Goal: Task Accomplishment & Management: Use online tool/utility

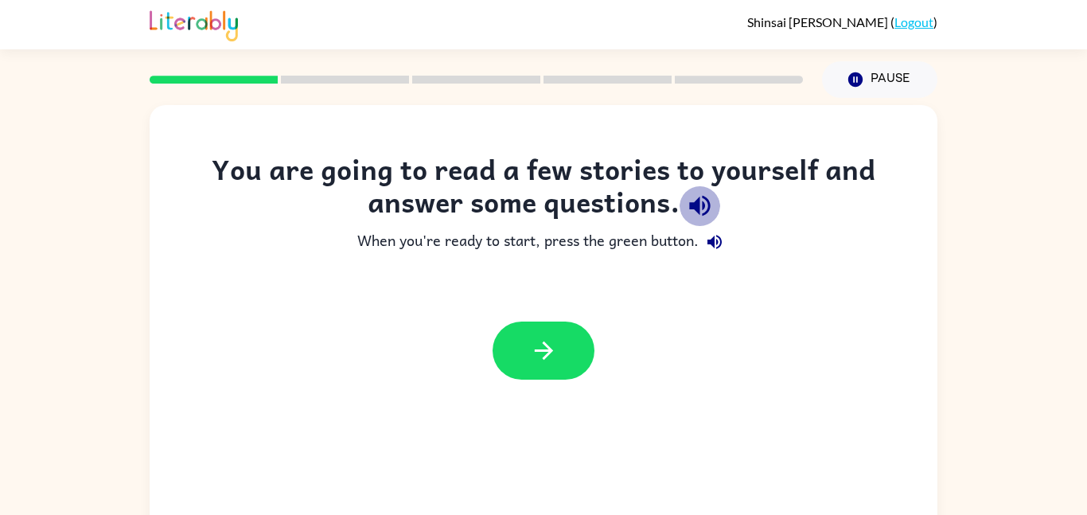
click at [708, 198] on icon "button" at bounding box center [700, 206] width 28 height 28
click at [843, 73] on button "Pause Pause" at bounding box center [879, 79] width 115 height 37
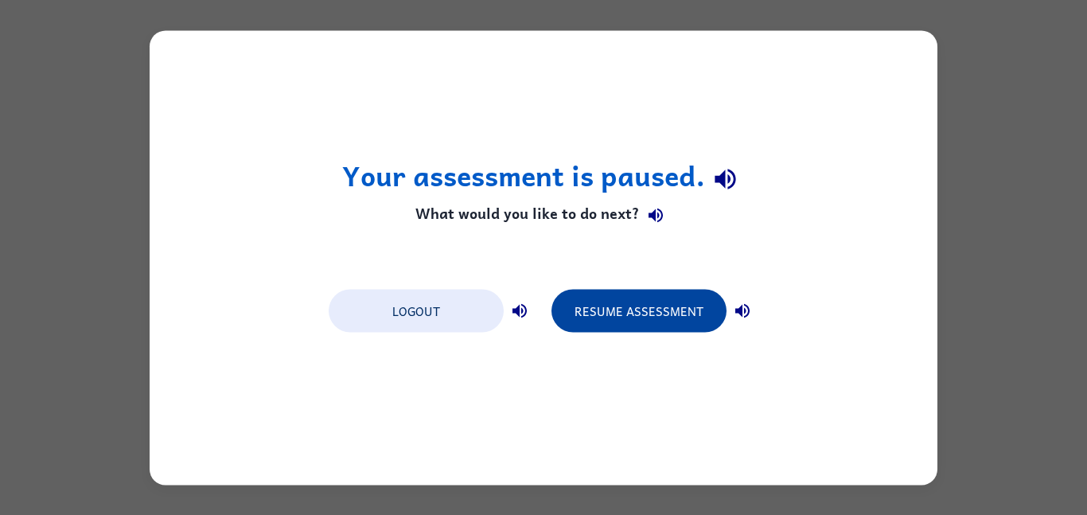
click at [590, 300] on button "Resume Assessment" at bounding box center [638, 310] width 175 height 43
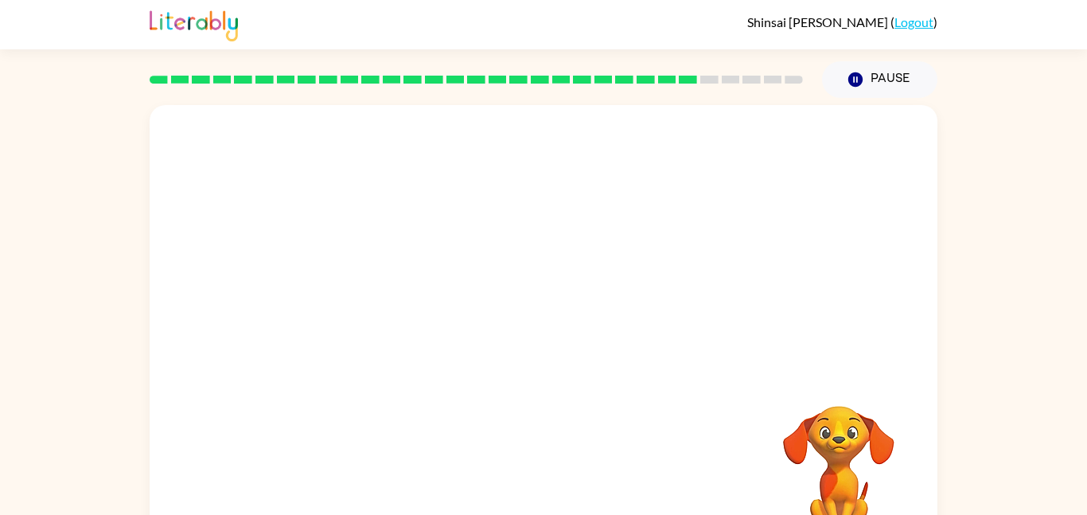
click at [750, 208] on div at bounding box center [544, 238] width 788 height 267
click at [693, 218] on div at bounding box center [544, 238] width 788 height 267
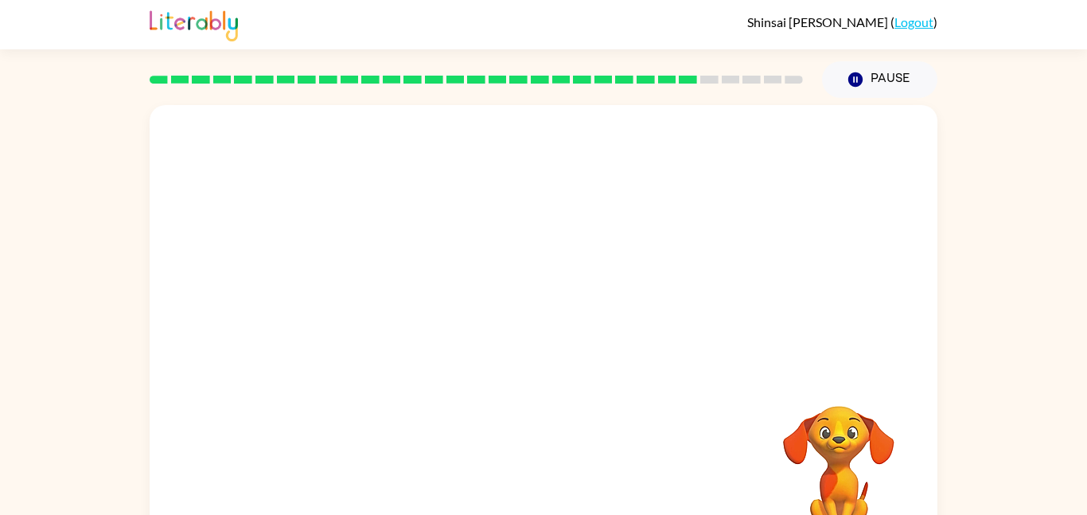
click at [693, 218] on div at bounding box center [544, 238] width 788 height 267
click at [558, 348] on button "button" at bounding box center [543, 340] width 102 height 58
click at [514, 307] on div at bounding box center [544, 332] width 788 height 454
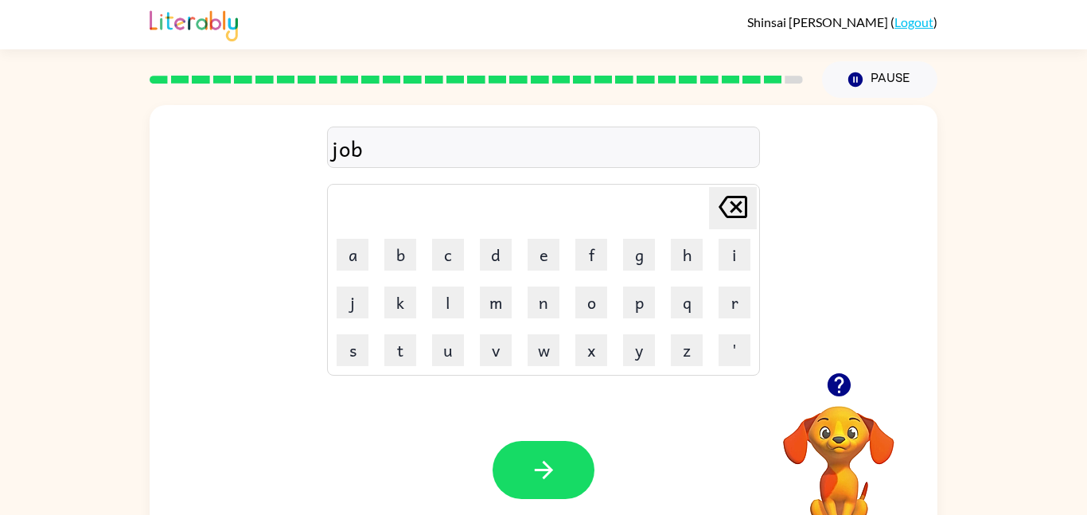
click at [843, 378] on icon "button" at bounding box center [838, 384] width 23 height 23
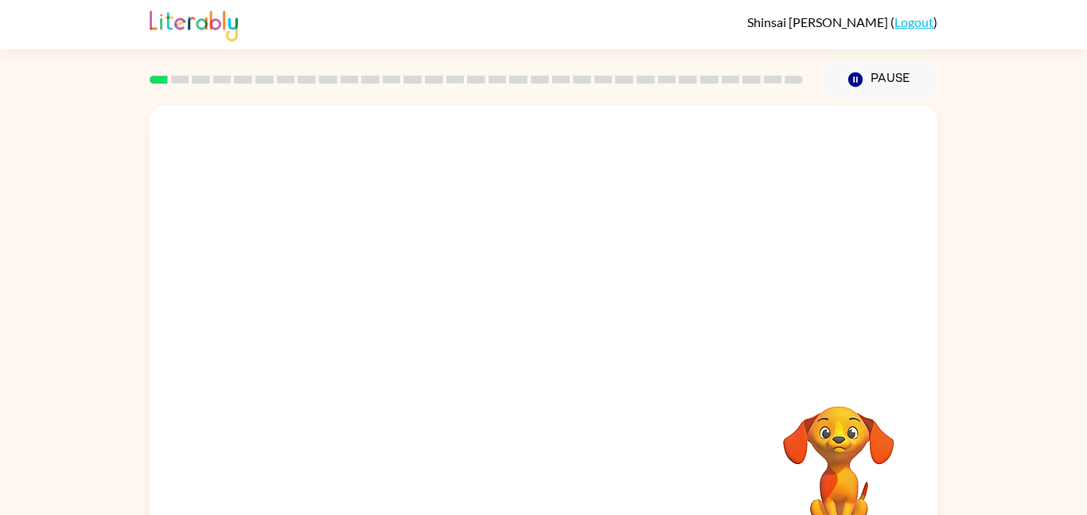
drag, startPoint x: 625, startPoint y: 417, endPoint x: 564, endPoint y: 348, distance: 91.3
click at [564, 348] on div at bounding box center [544, 238] width 788 height 267
click at [555, 350] on div at bounding box center [544, 238] width 788 height 267
click at [537, 382] on div "Your browser must support playing .mp4 files to use Literably. Please try using…" at bounding box center [544, 332] width 788 height 454
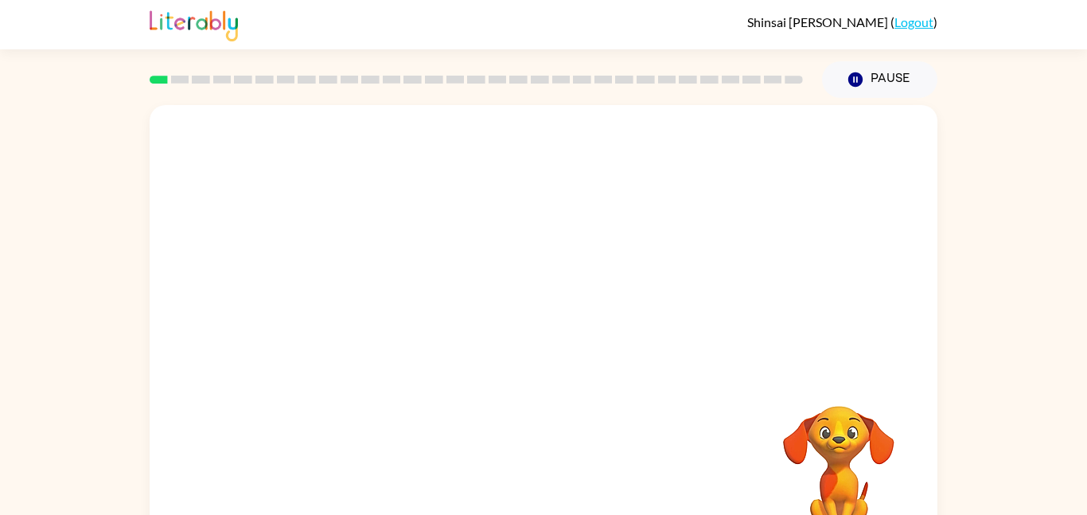
click at [537, 382] on div "Your browser must support playing .mp4 files to use Literably. Please try using…" at bounding box center [544, 332] width 788 height 454
click at [532, 378] on div "Your browser must support playing .mp4 files to use Literably. Please try using…" at bounding box center [544, 332] width 788 height 454
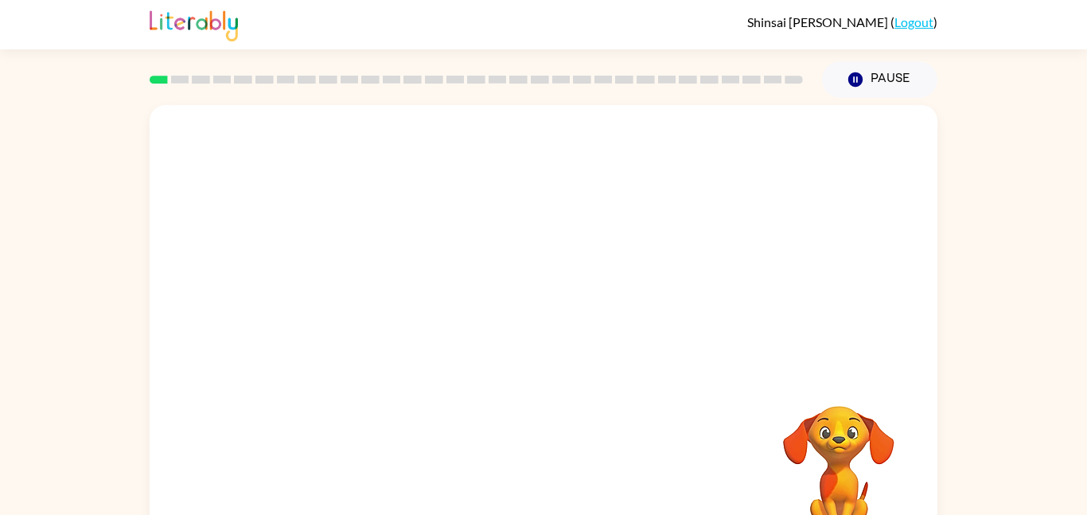
click at [413, 318] on div at bounding box center [544, 238] width 788 height 267
click at [394, 263] on video "Your browser must support playing .mp4 files to use Literably. Please try using…" at bounding box center [544, 238] width 788 height 267
click at [270, 194] on video "Your browser must support playing .mp4 files to use Literably. Please try using…" at bounding box center [544, 238] width 788 height 267
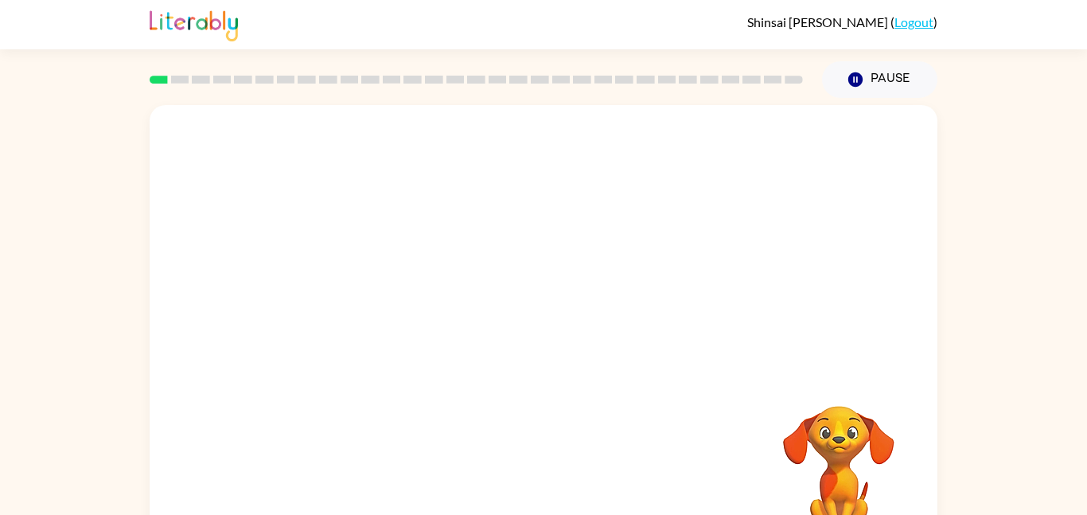
click at [270, 194] on video "Your browser must support playing .mp4 files to use Literably. Please try using…" at bounding box center [544, 238] width 788 height 267
click at [271, 202] on video "Your browser must support playing .mp4 files to use Literably. Please try using…" at bounding box center [544, 238] width 788 height 267
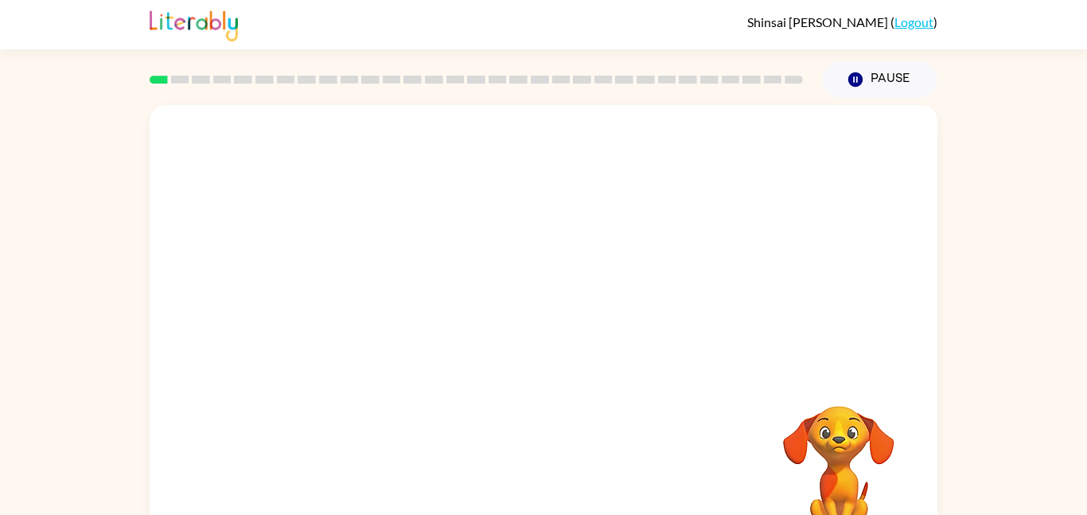
click at [270, 202] on video "Your browser must support playing .mp4 files to use Literably. Please try using…" at bounding box center [544, 238] width 788 height 267
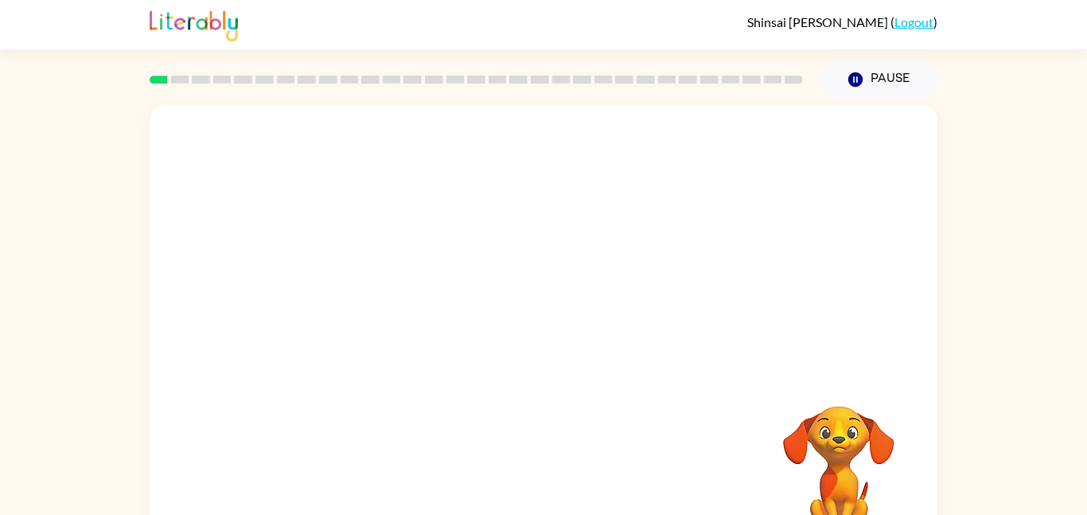
click at [270, 202] on video "Your browser must support playing .mp4 files to use Literably. Please try using…" at bounding box center [544, 238] width 788 height 267
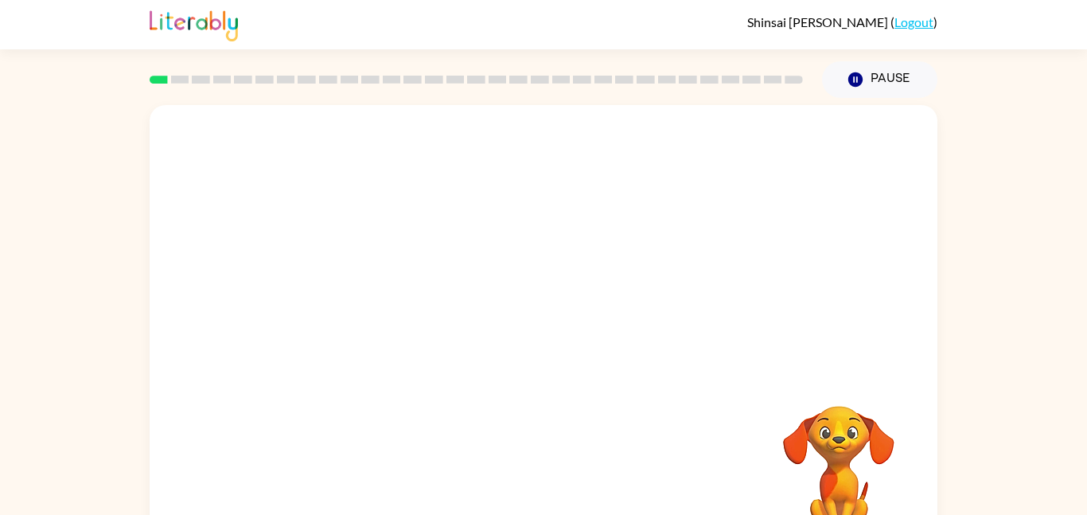
click at [270, 202] on video "Your browser must support playing .mp4 files to use Literably. Please try using…" at bounding box center [544, 238] width 788 height 267
click at [388, 217] on video "Your browser must support playing .mp4 files to use Literably. Please try using…" at bounding box center [544, 238] width 788 height 267
click at [367, 298] on video "Your browser must support playing .mp4 files to use Literably. Please try using…" at bounding box center [544, 238] width 788 height 267
click at [574, 304] on div at bounding box center [544, 332] width 788 height 454
click at [522, 352] on div at bounding box center [543, 340] width 102 height 58
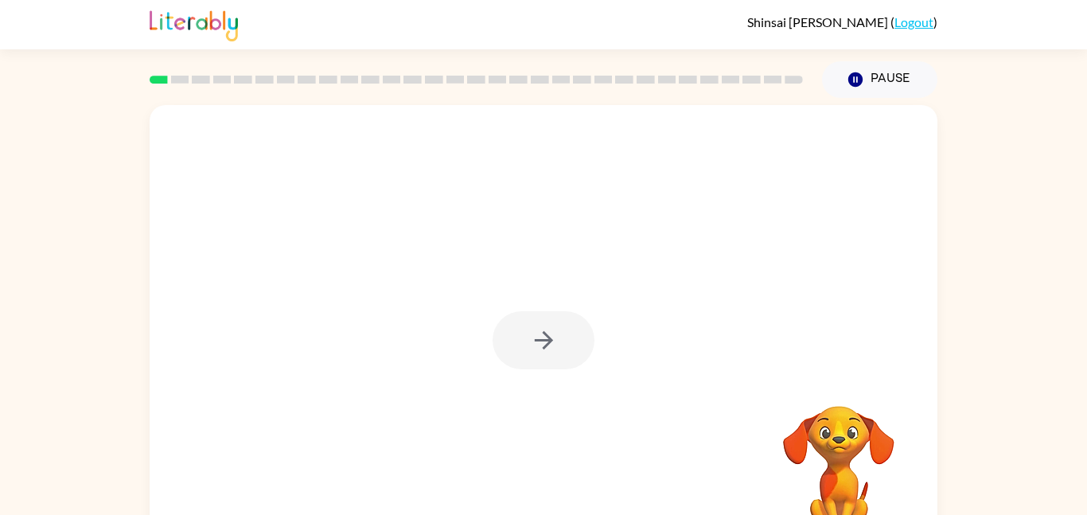
click at [522, 352] on div at bounding box center [543, 340] width 102 height 58
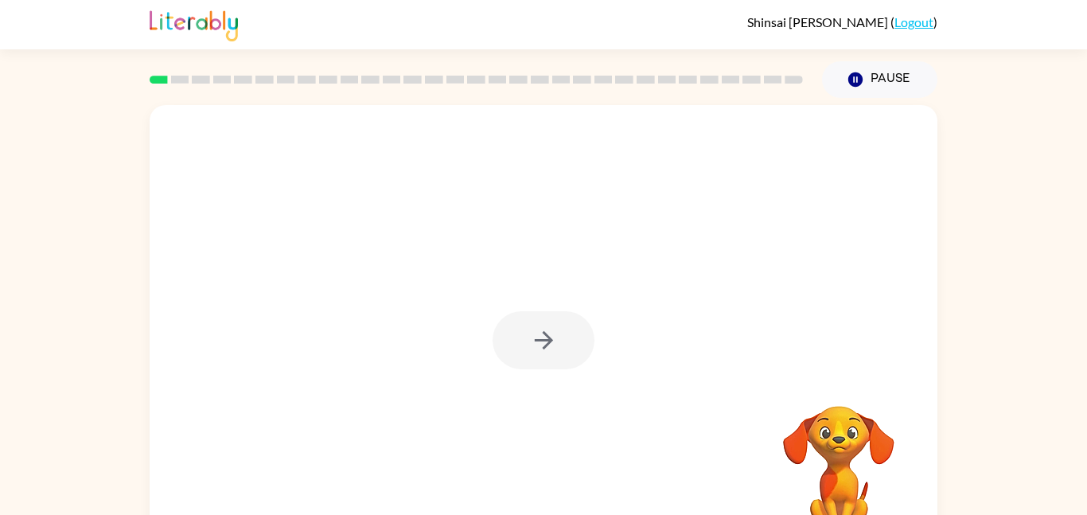
click at [522, 352] on div at bounding box center [543, 340] width 102 height 58
click at [522, 352] on button "button" at bounding box center [543, 340] width 102 height 58
click at [522, 352] on div at bounding box center [543, 340] width 102 height 58
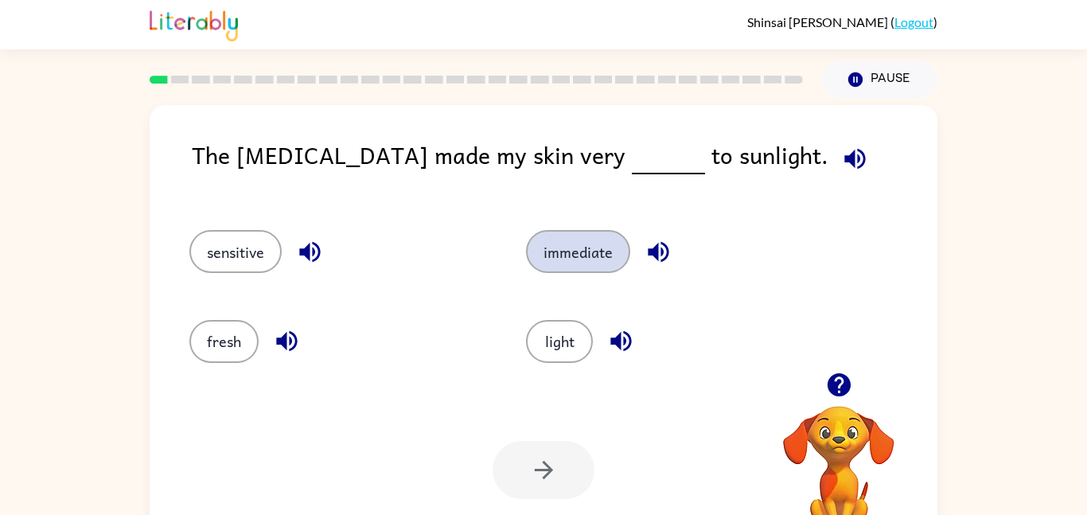
click at [569, 248] on button "immediate" at bounding box center [578, 251] width 104 height 43
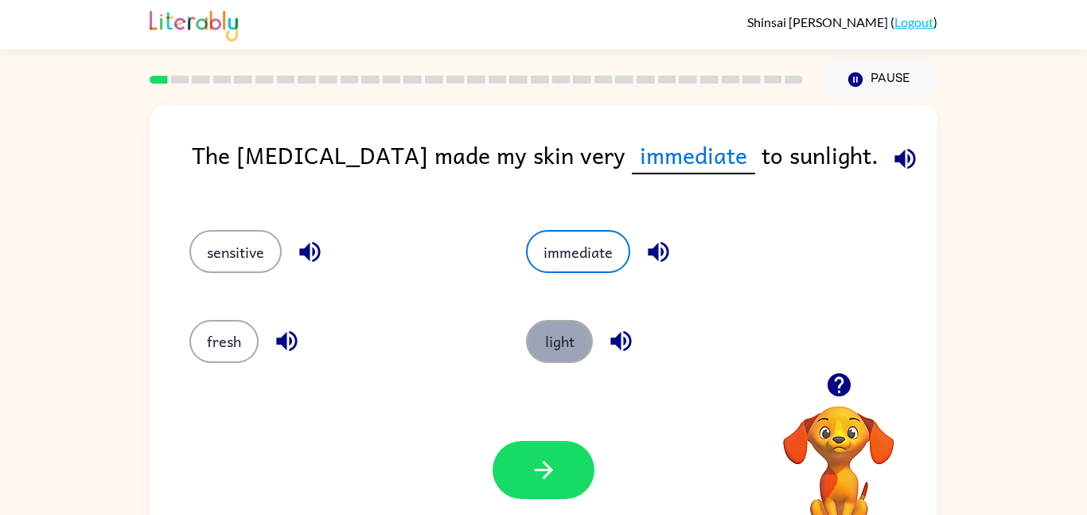
click at [555, 333] on button "light" at bounding box center [559, 341] width 67 height 43
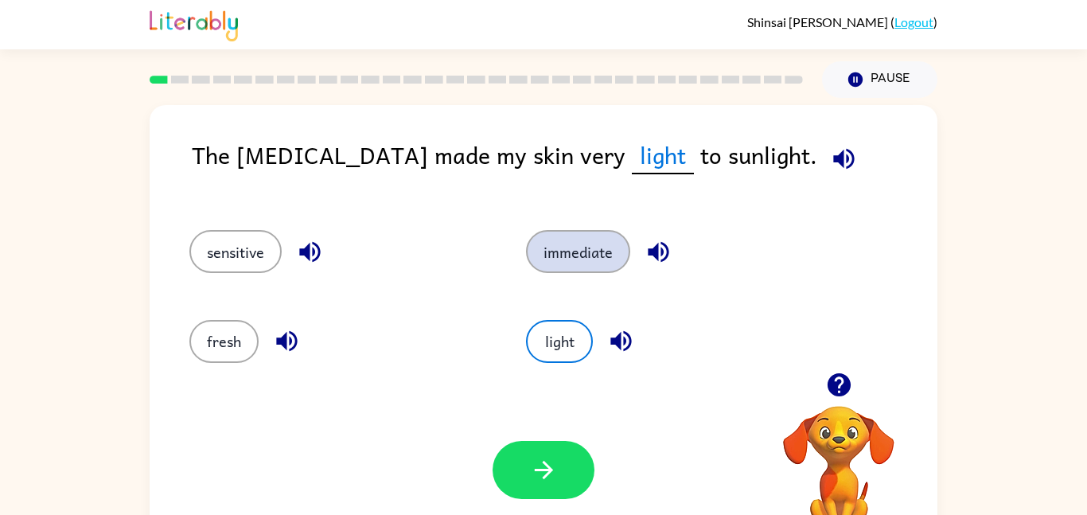
click at [563, 238] on button "immediate" at bounding box center [578, 251] width 104 height 43
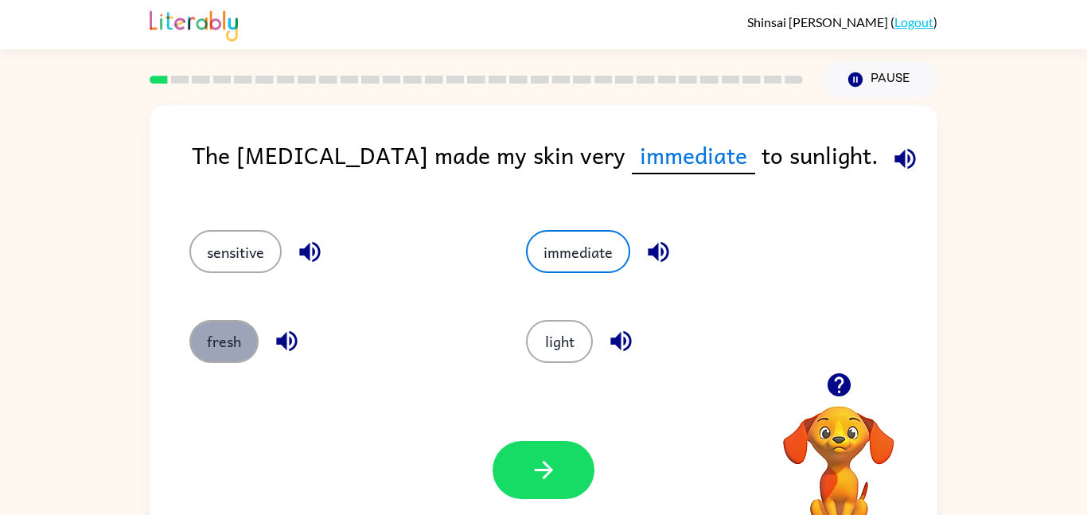
click at [200, 341] on button "fresh" at bounding box center [223, 341] width 69 height 43
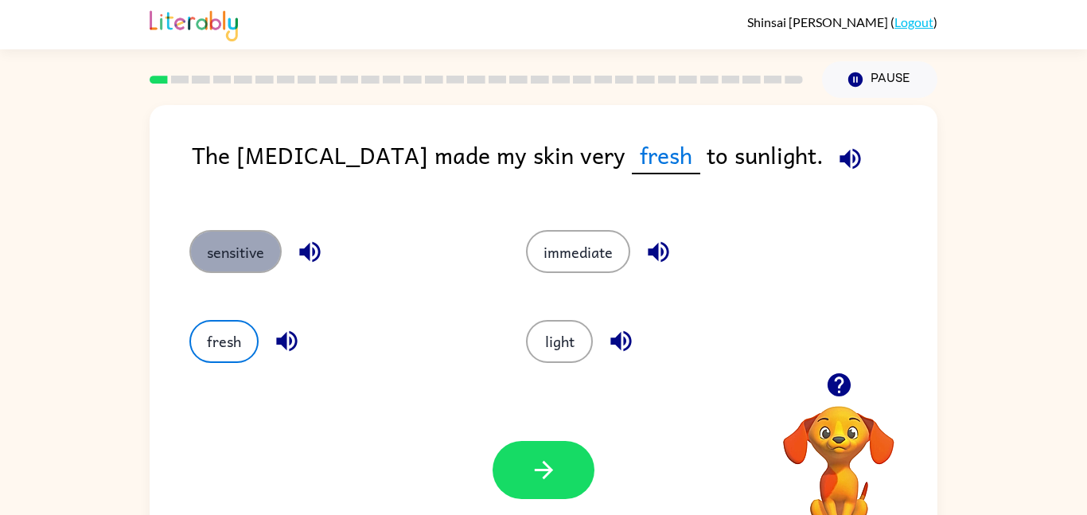
click at [208, 244] on button "sensitive" at bounding box center [235, 251] width 92 height 43
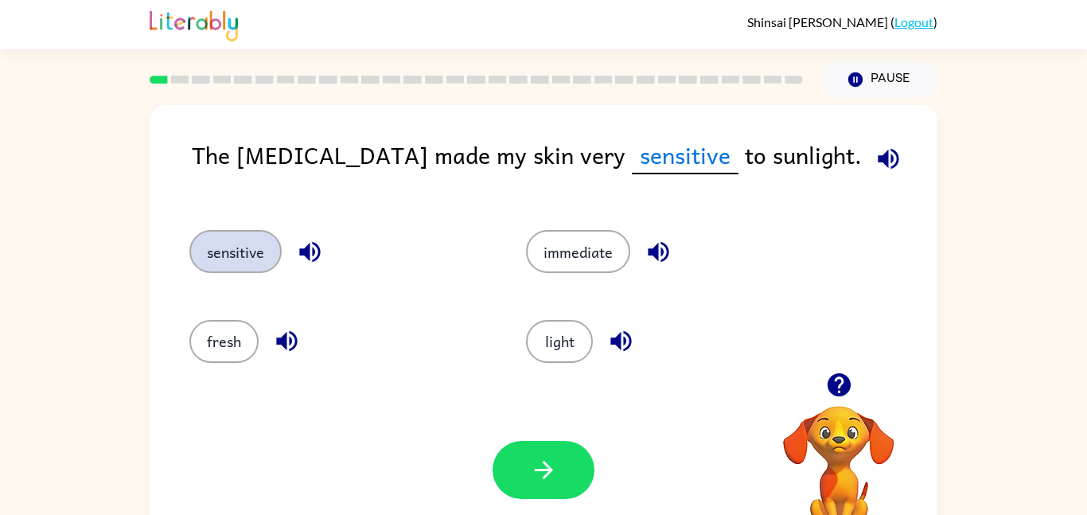
click at [209, 247] on button "sensitive" at bounding box center [235, 251] width 92 height 43
click at [559, 348] on button "light" at bounding box center [559, 341] width 67 height 43
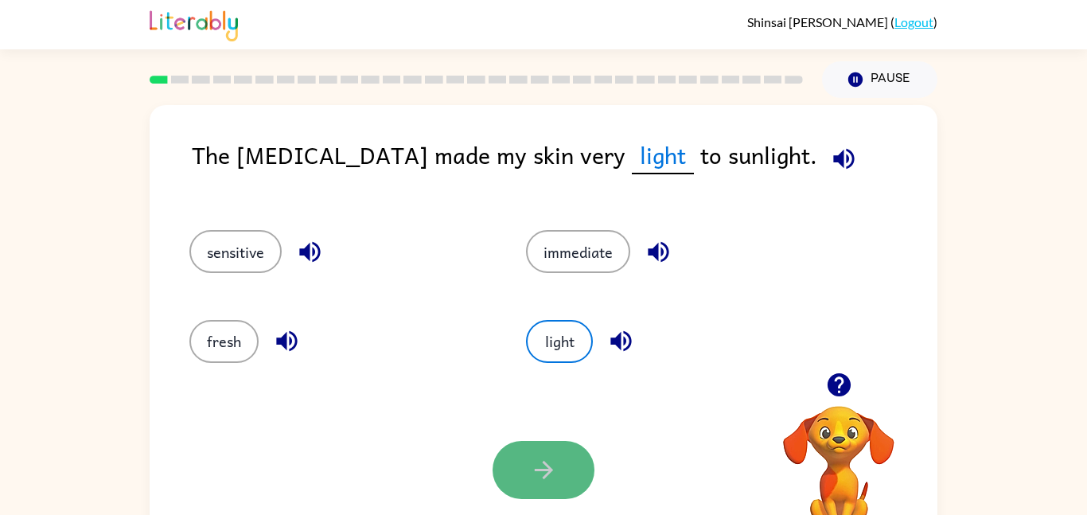
click at [538, 486] on button "button" at bounding box center [543, 470] width 102 height 58
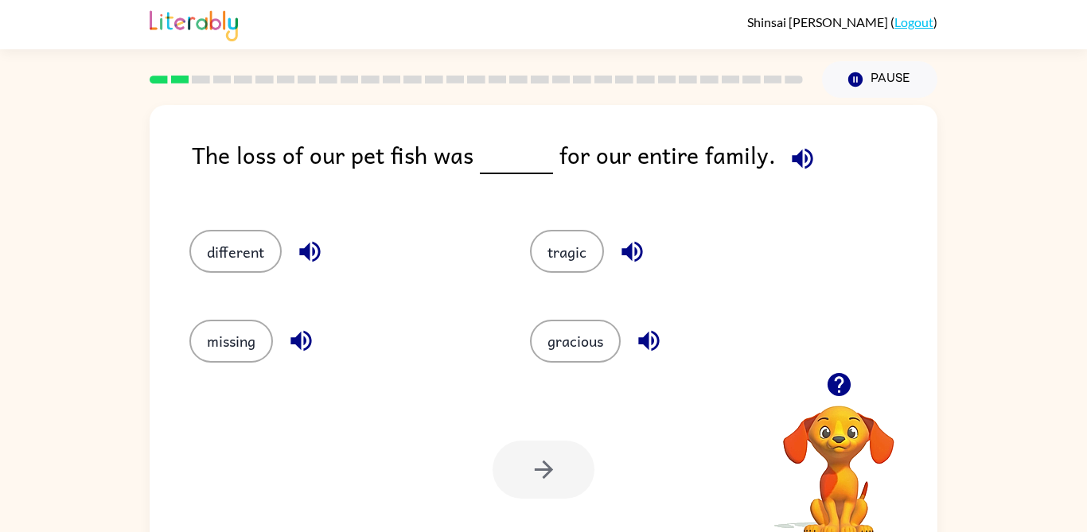
click at [377, 14] on div "Shinsai Miyamoto ( Logout )" at bounding box center [544, 24] width 788 height 49
click at [209, 246] on button "different" at bounding box center [235, 251] width 92 height 43
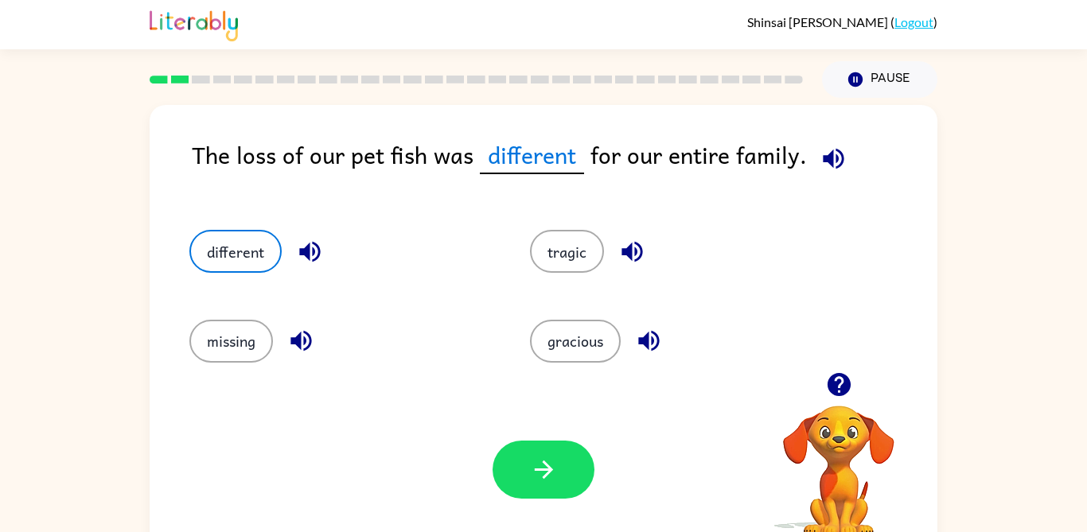
click at [559, 484] on button "button" at bounding box center [543, 470] width 102 height 58
click at [558, 467] on div at bounding box center [543, 470] width 102 height 58
click at [558, 469] on div at bounding box center [543, 470] width 102 height 58
click at [547, 473] on div at bounding box center [543, 470] width 102 height 58
click at [555, 474] on div at bounding box center [543, 470] width 102 height 58
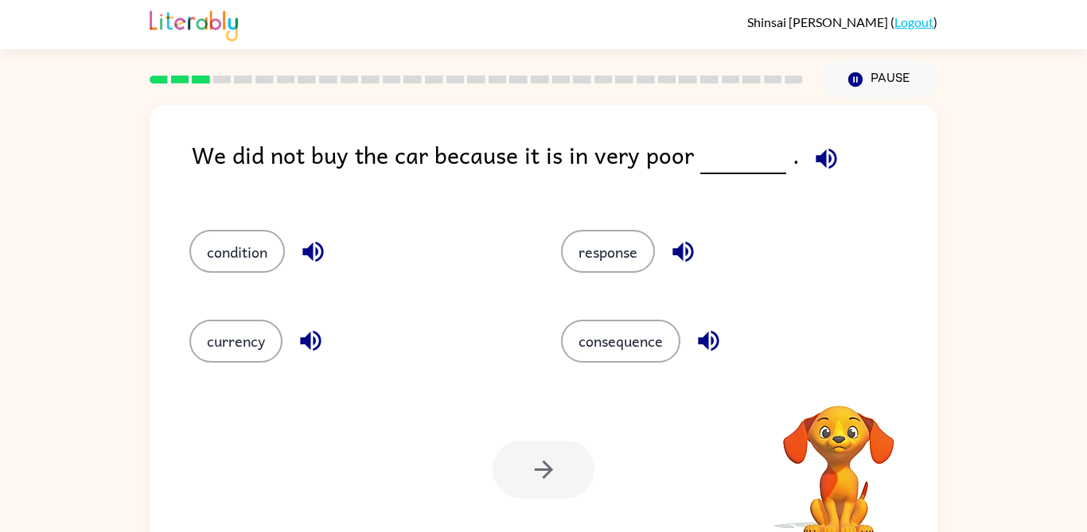
click at [557, 471] on div at bounding box center [543, 470] width 102 height 58
click at [545, 445] on div at bounding box center [543, 470] width 102 height 58
click at [617, 290] on div "consequence" at bounding box center [717, 334] width 372 height 89
click at [617, 269] on button "response" at bounding box center [608, 251] width 94 height 43
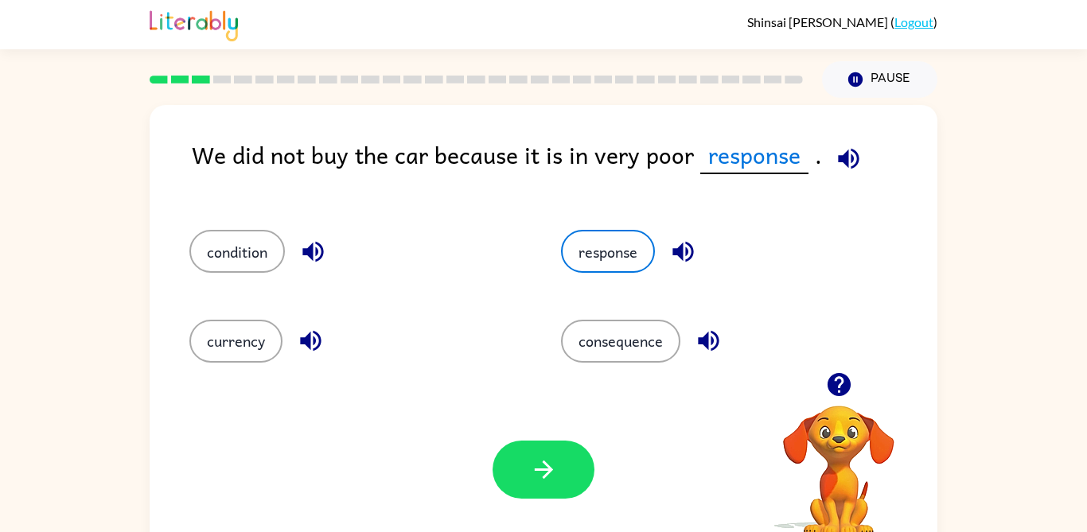
scroll to position [2, 0]
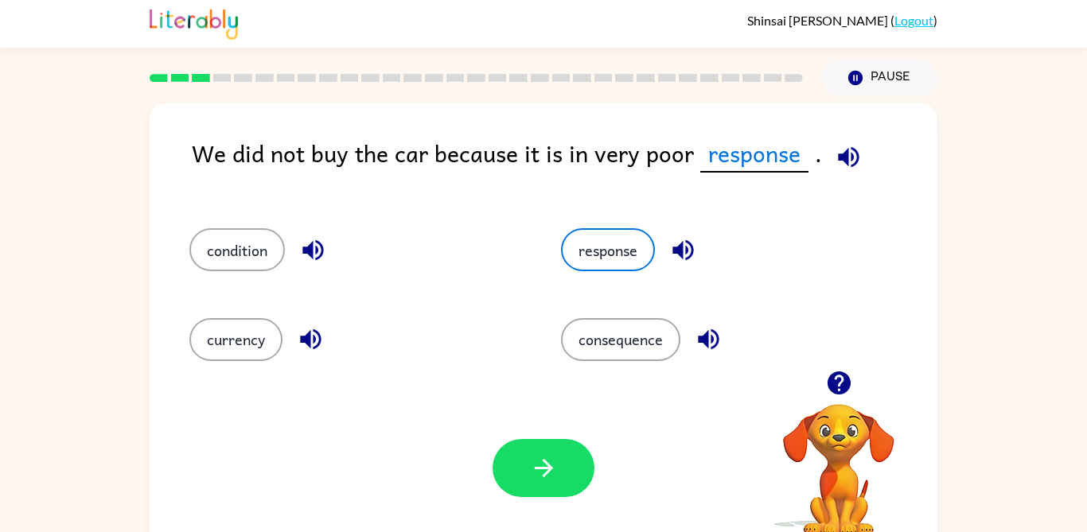
click at [609, 268] on button "response" at bounding box center [608, 249] width 94 height 43
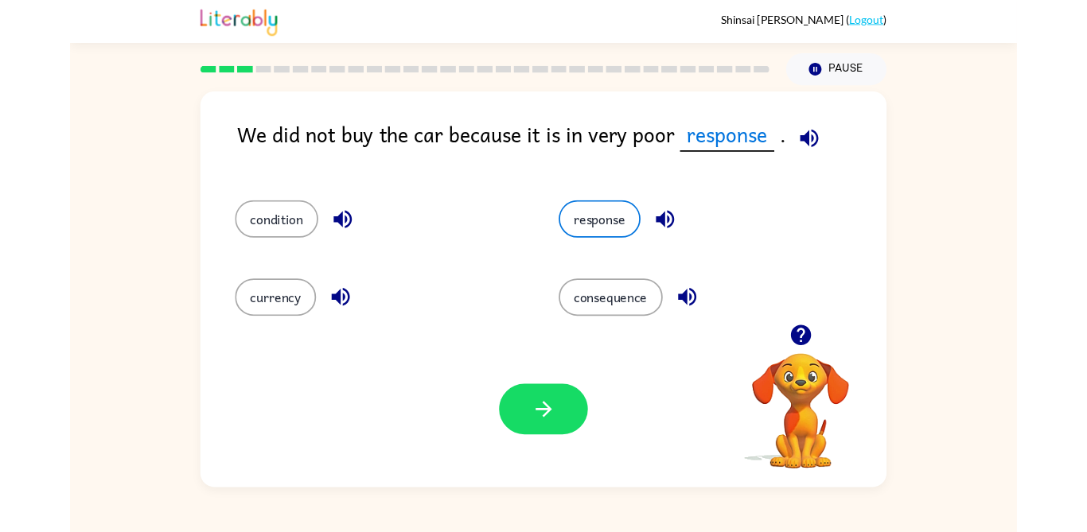
scroll to position [9, 0]
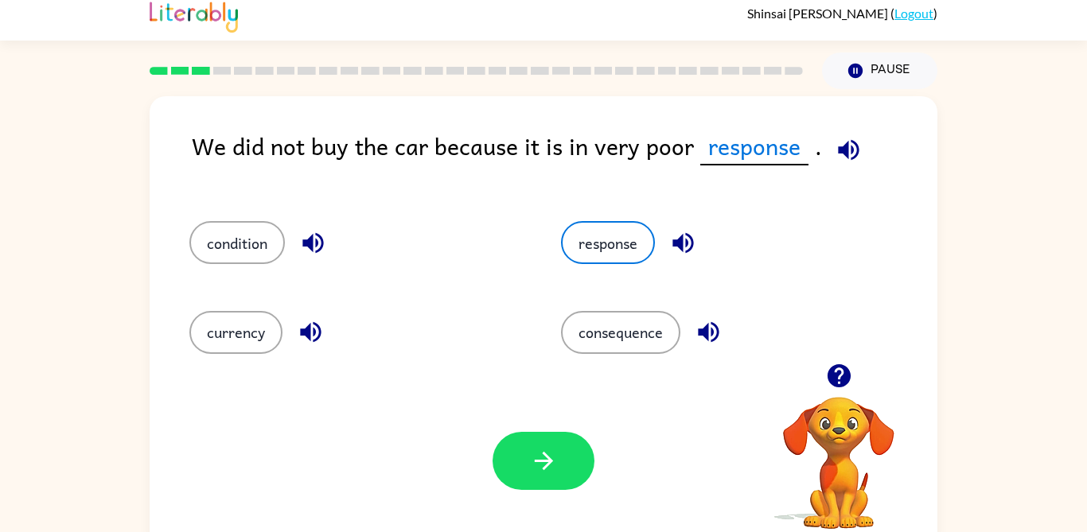
click at [573, 487] on button "button" at bounding box center [543, 461] width 102 height 58
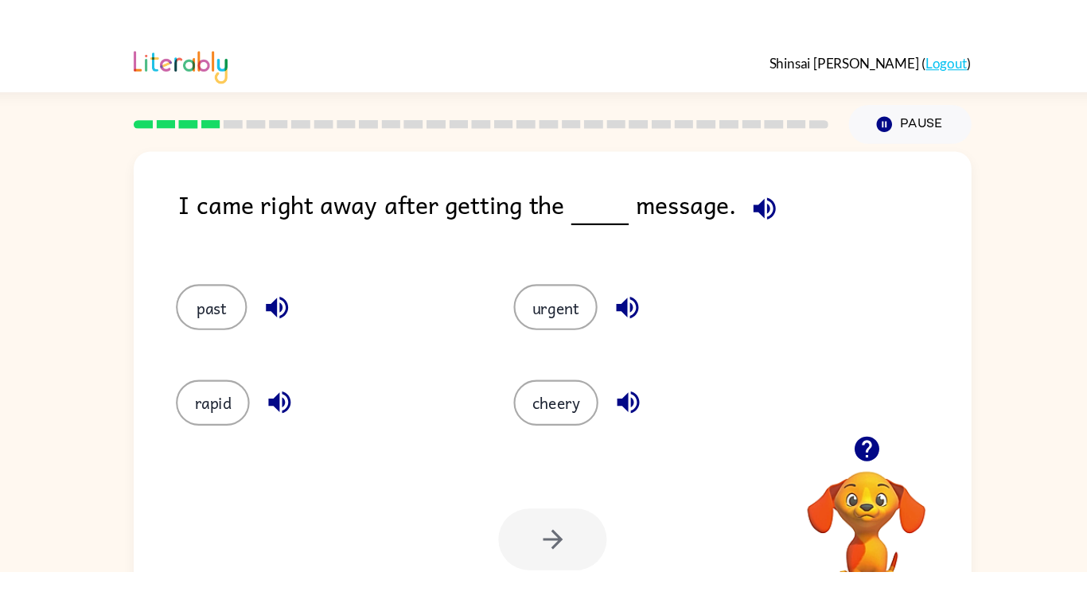
scroll to position [79, 0]
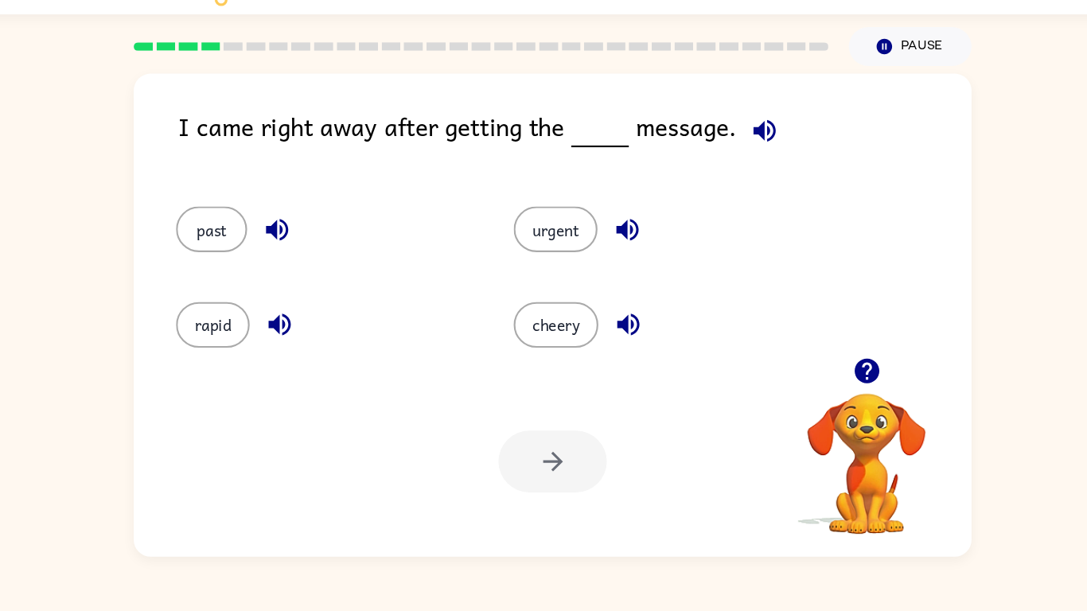
click at [452, 442] on div "Your browser must support playing .mp4 files to use Literably. Please try using…" at bounding box center [544, 469] width 788 height 179
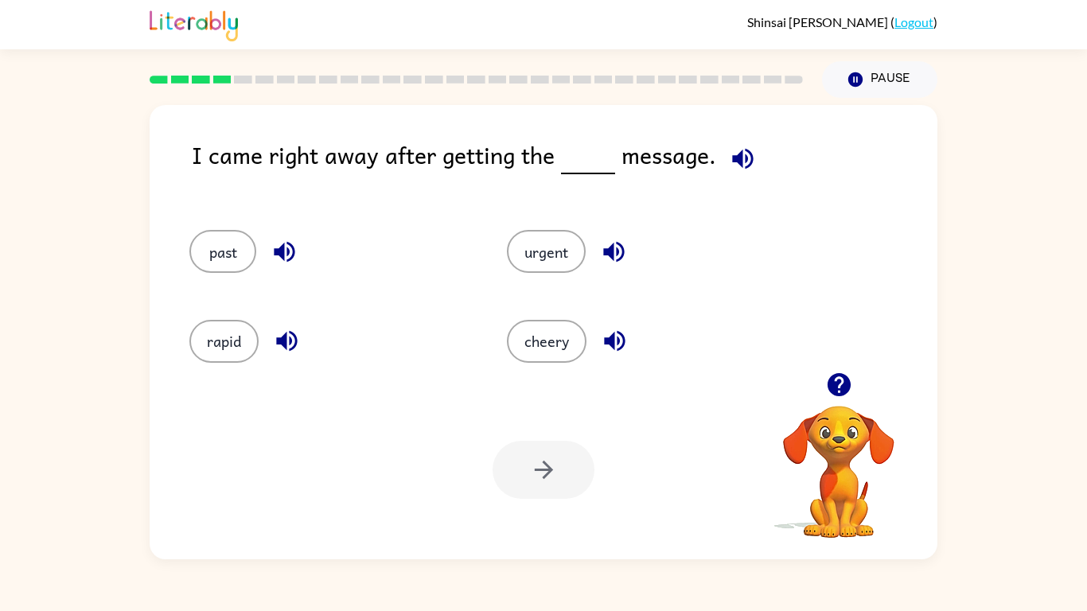
scroll to position [41, 0]
click at [535, 363] on button "cheery" at bounding box center [547, 341] width 80 height 43
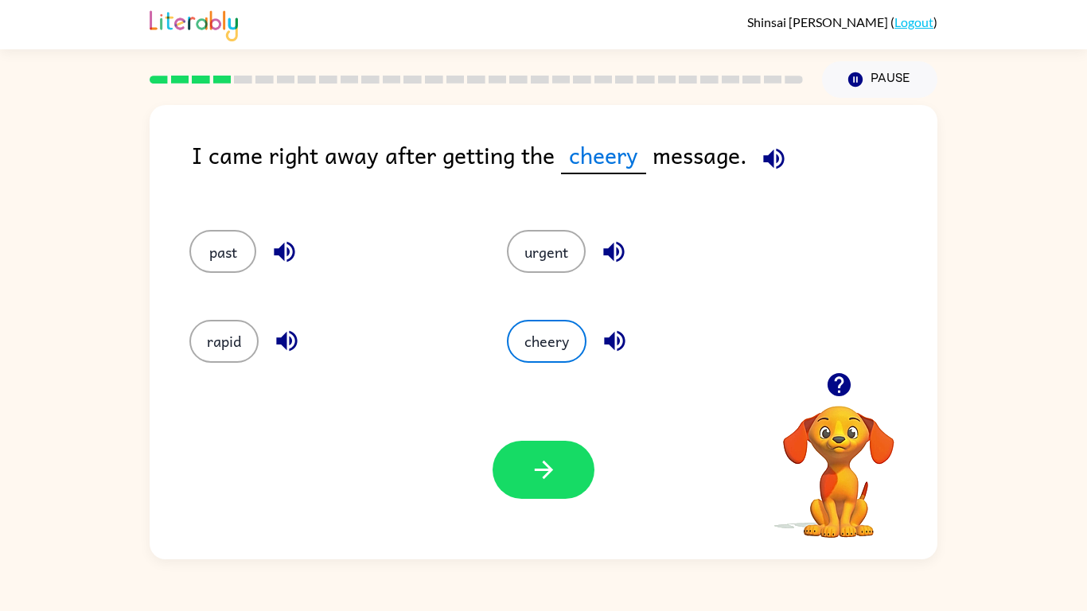
scroll to position [35, 0]
click at [538, 484] on icon "button" at bounding box center [544, 470] width 28 height 28
click at [573, 499] on div at bounding box center [543, 470] width 102 height 58
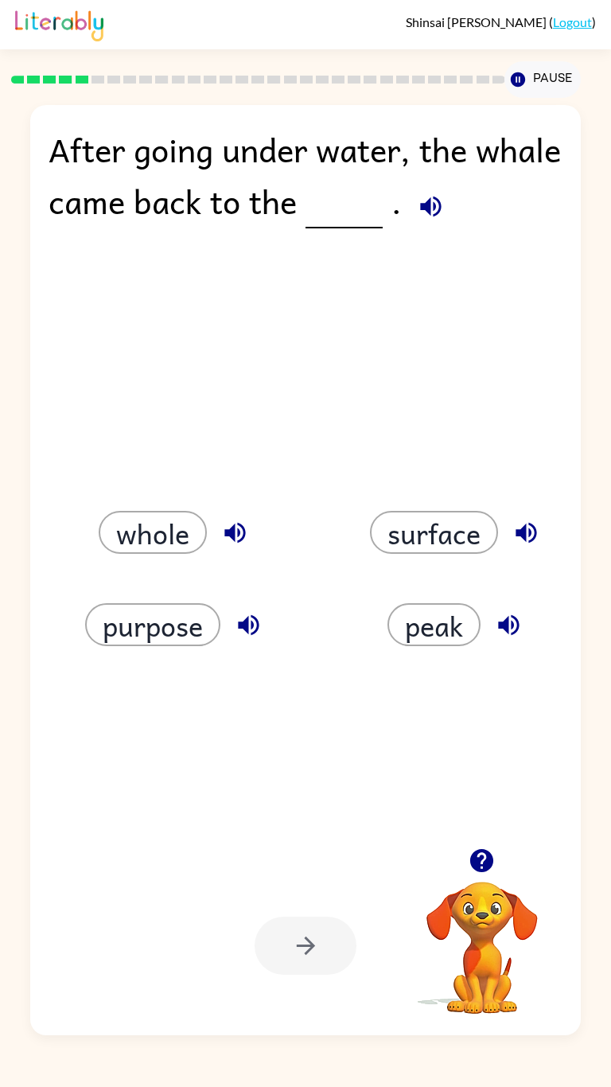
scroll to position [48, 0]
click at [156, 514] on button "whole" at bounding box center [153, 532] width 108 height 43
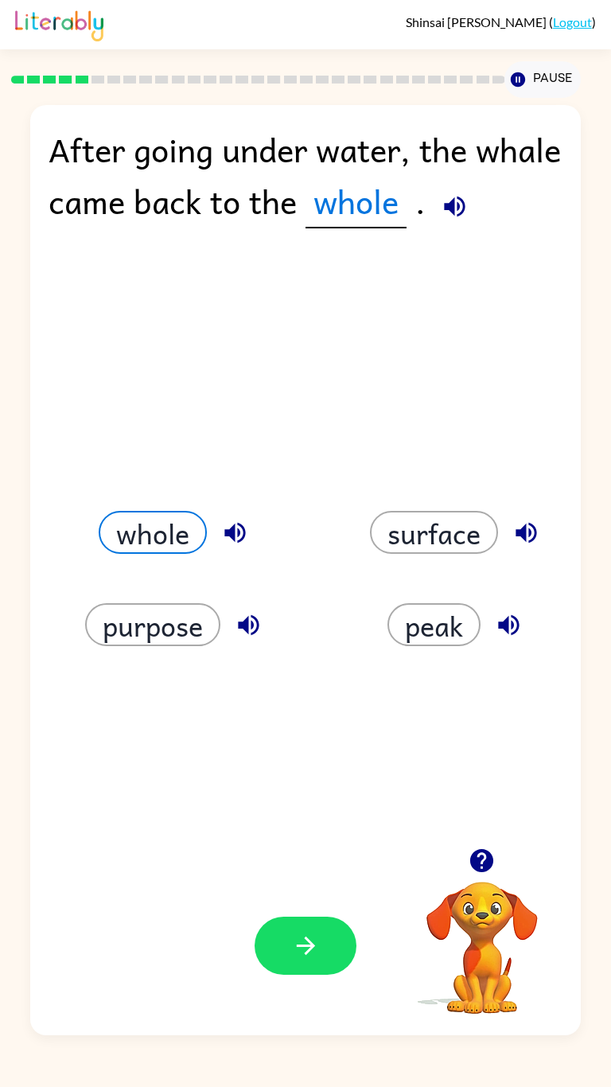
click at [197, 514] on button "whole" at bounding box center [153, 532] width 108 height 43
click at [308, 514] on icon "button" at bounding box center [306, 946] width 28 height 28
click at [333, 514] on div at bounding box center [306, 946] width 102 height 58
click at [314, 514] on div at bounding box center [306, 946] width 102 height 58
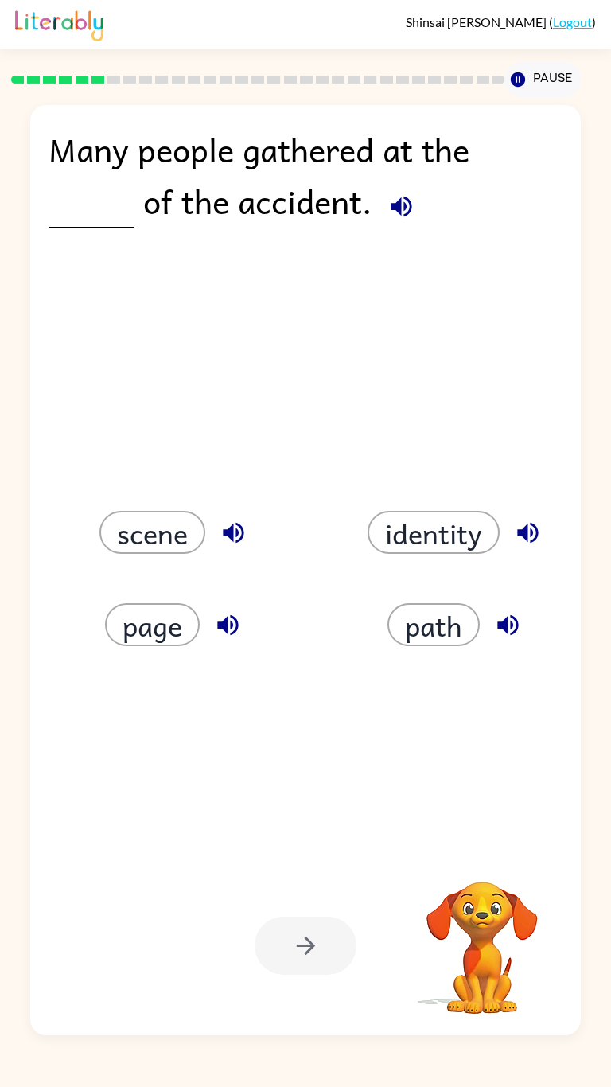
click at [348, 514] on div at bounding box center [306, 946] width 102 height 58
click at [312, 514] on div at bounding box center [306, 946] width 102 height 58
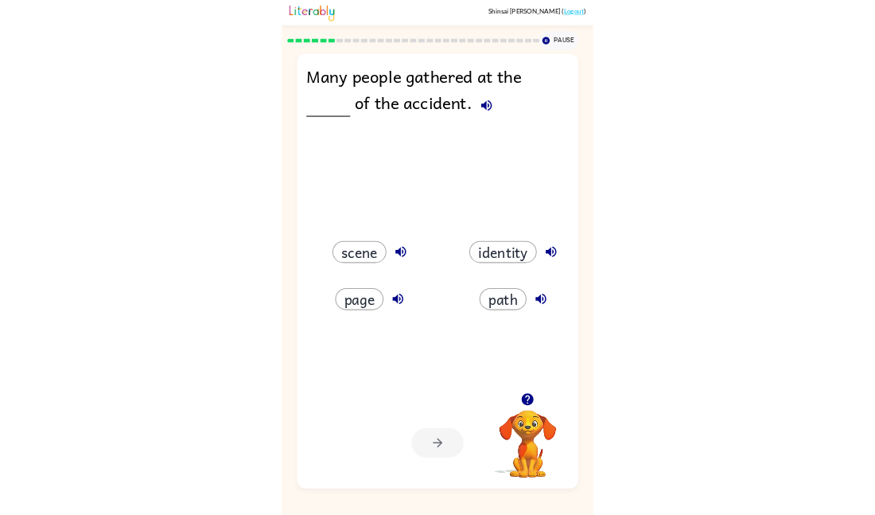
scroll to position [26, 0]
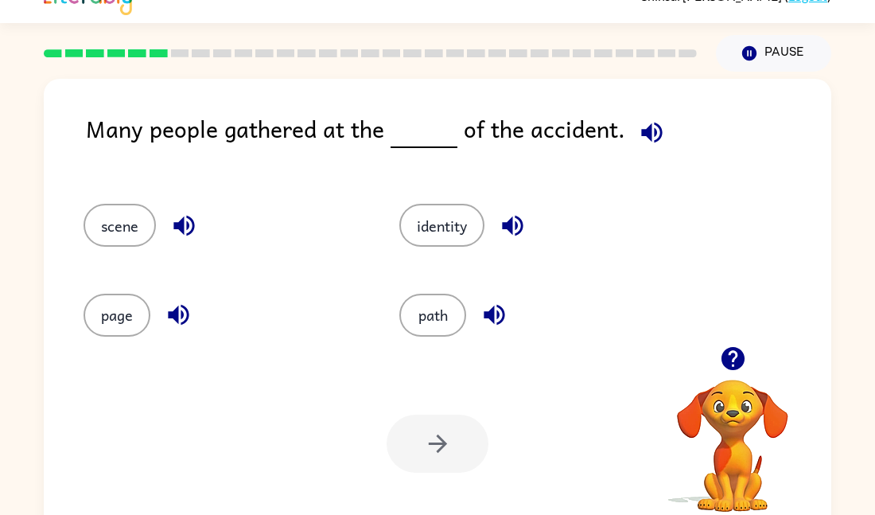
click at [340, 131] on div "Many people gathered at the of the accident." at bounding box center [459, 141] width 746 height 61
click at [380, 132] on div "Many people gathered at the of the accident." at bounding box center [459, 141] width 746 height 61
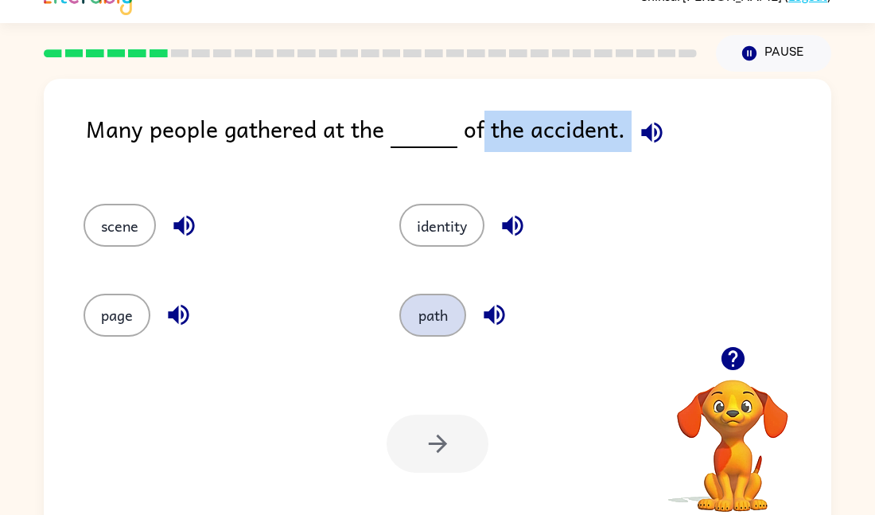
drag, startPoint x: 466, startPoint y: 128, endPoint x: 450, endPoint y: 314, distance: 186.9
click at [450, 314] on div "Many people gathered at the of the accident. scene identity page path Your brow…" at bounding box center [438, 306] width 788 height 454
click at [112, 318] on button "page" at bounding box center [117, 315] width 67 height 43
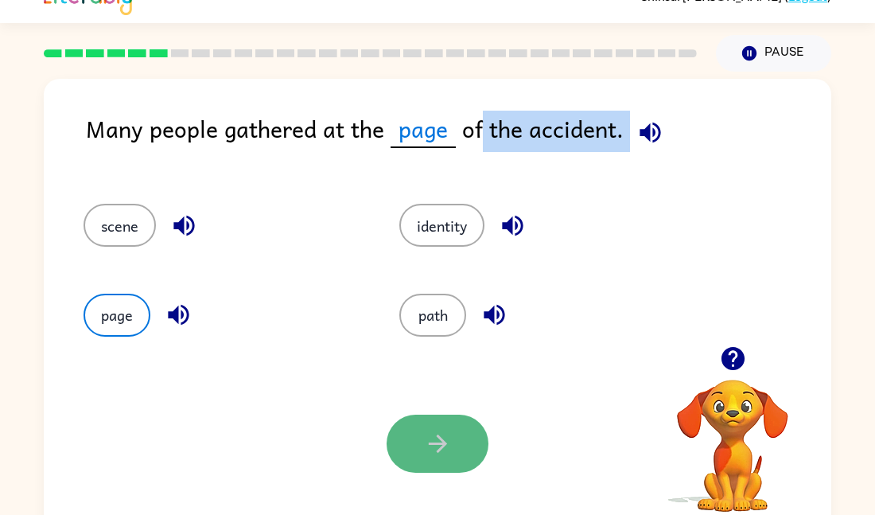
click at [435, 441] on icon "button" at bounding box center [438, 444] width 28 height 28
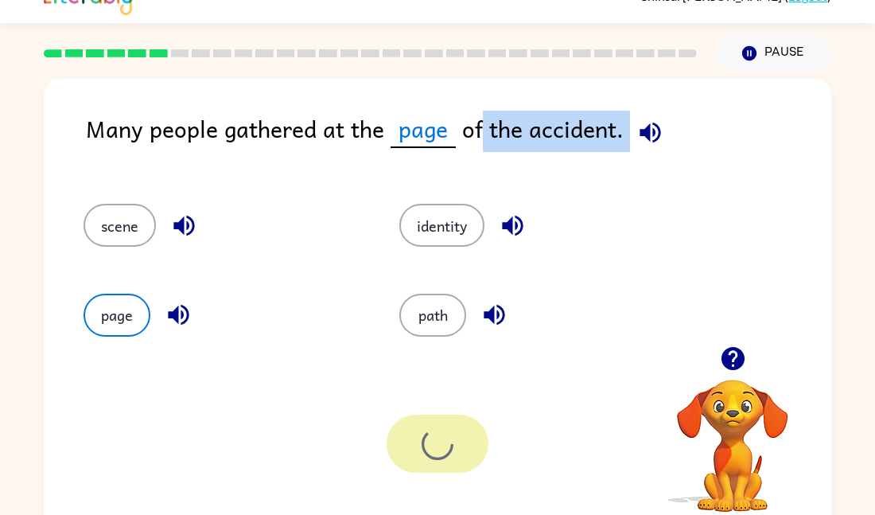
click at [444, 451] on div at bounding box center [438, 444] width 102 height 58
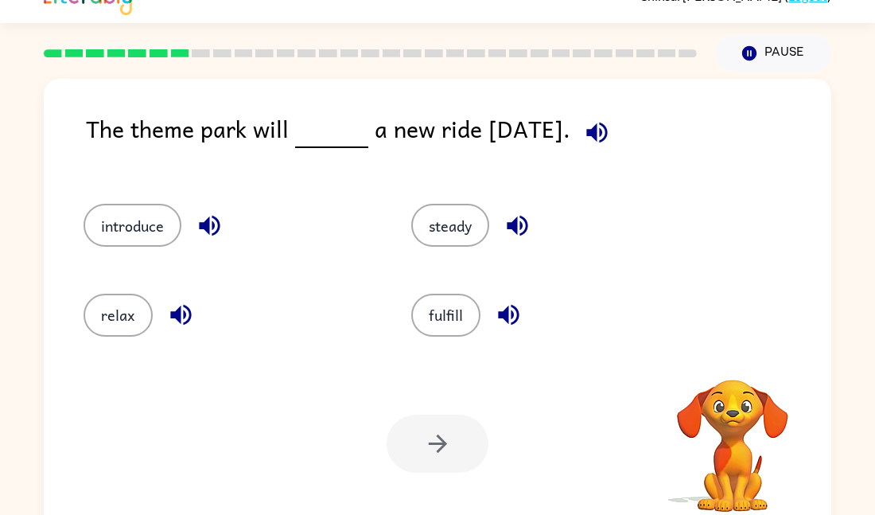
click at [448, 455] on div at bounding box center [438, 444] width 102 height 58
click at [438, 316] on button "fulfill" at bounding box center [445, 315] width 69 height 43
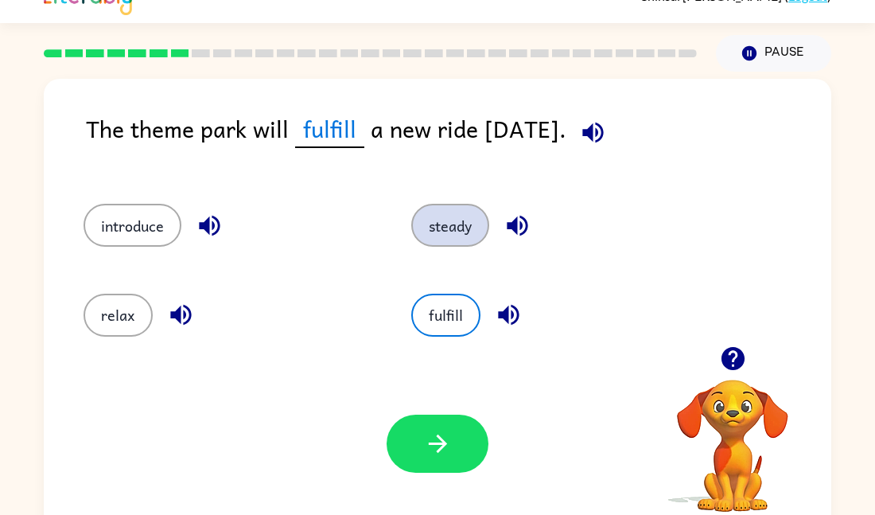
click at [459, 210] on button "steady" at bounding box center [450, 225] width 78 height 43
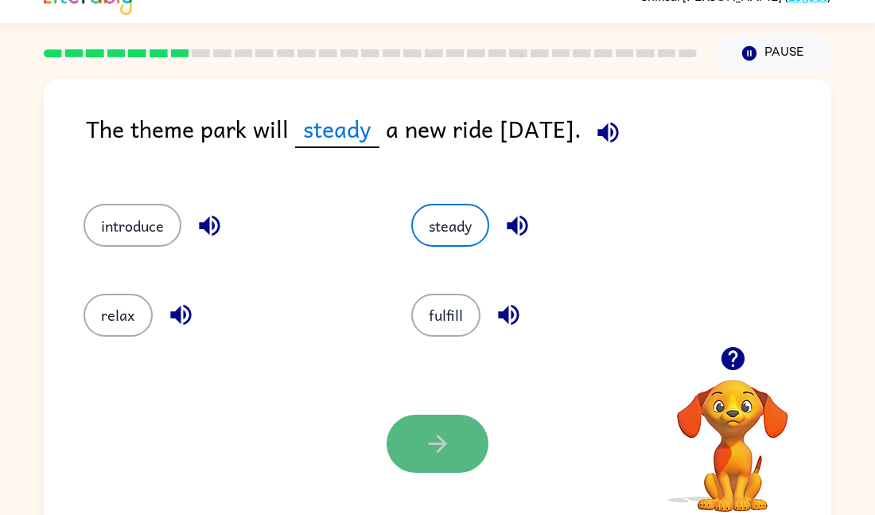
click at [443, 421] on button "button" at bounding box center [438, 444] width 102 height 58
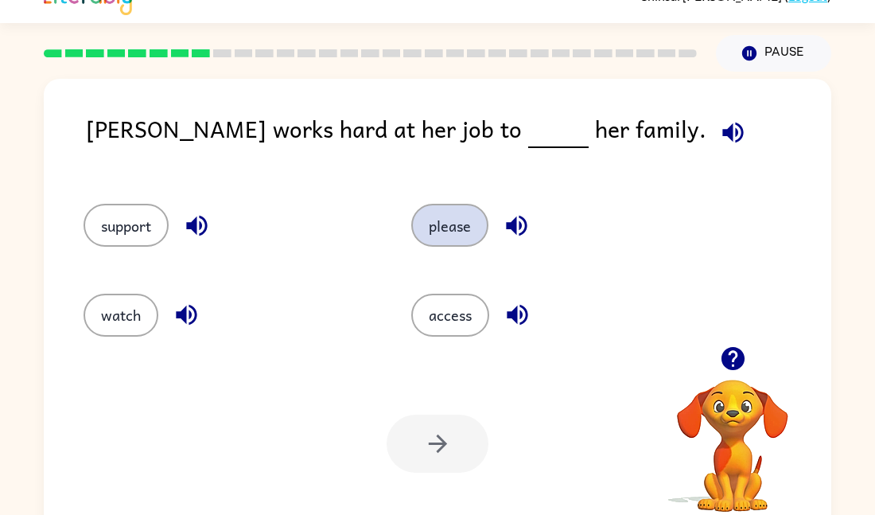
click at [442, 219] on button "please" at bounding box center [449, 225] width 77 height 43
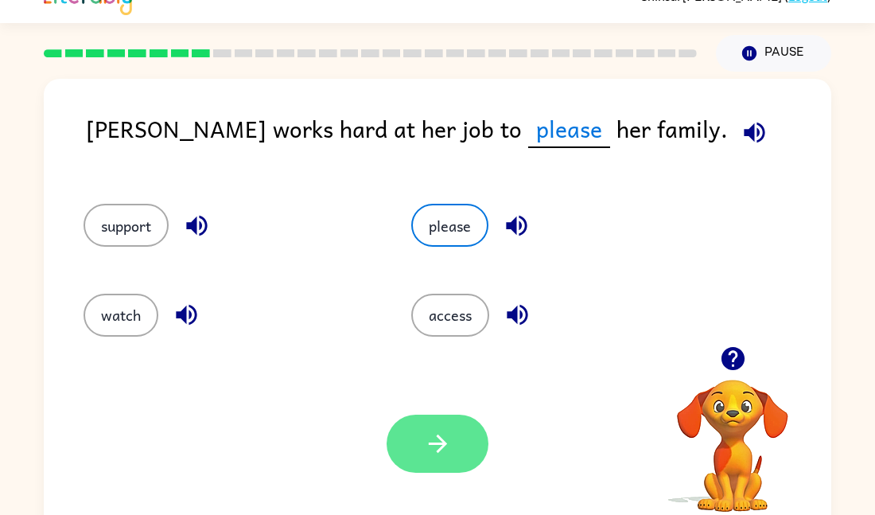
click at [418, 422] on button "button" at bounding box center [438, 444] width 102 height 58
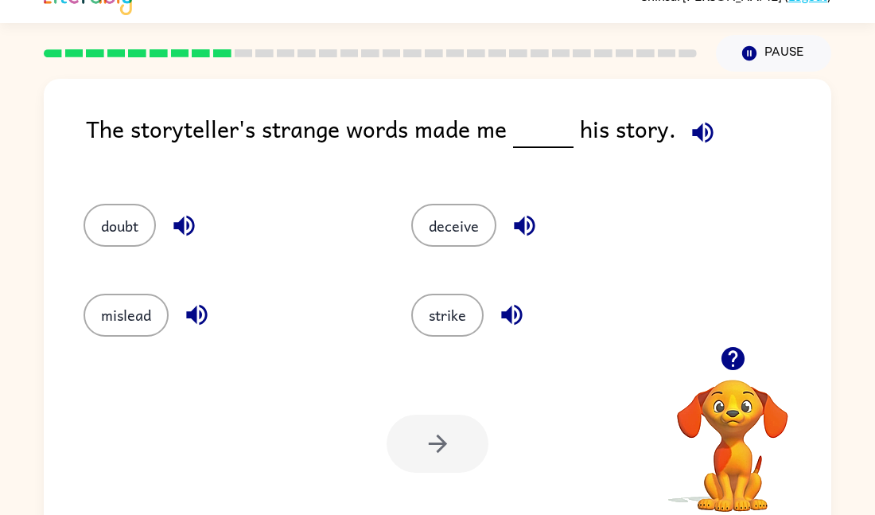
click at [223, 185] on div "doubt" at bounding box center [217, 217] width 328 height 89
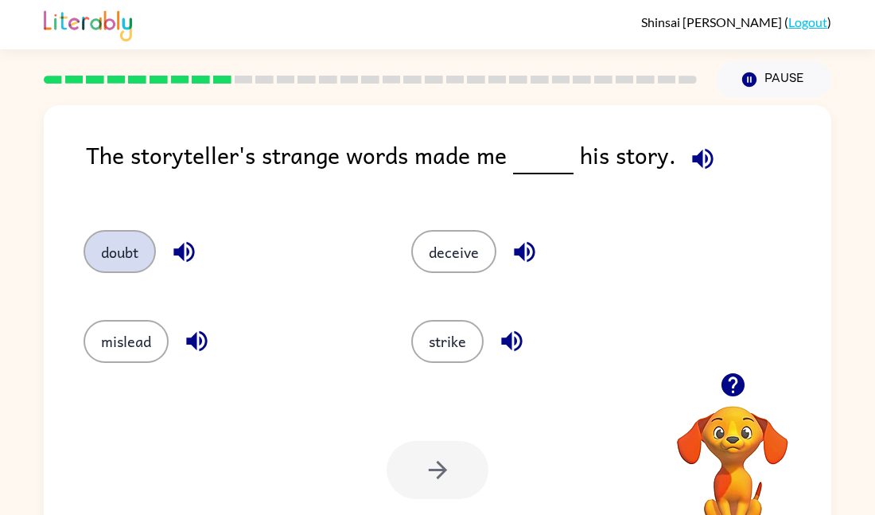
click at [140, 255] on button "doubt" at bounding box center [120, 251] width 72 height 43
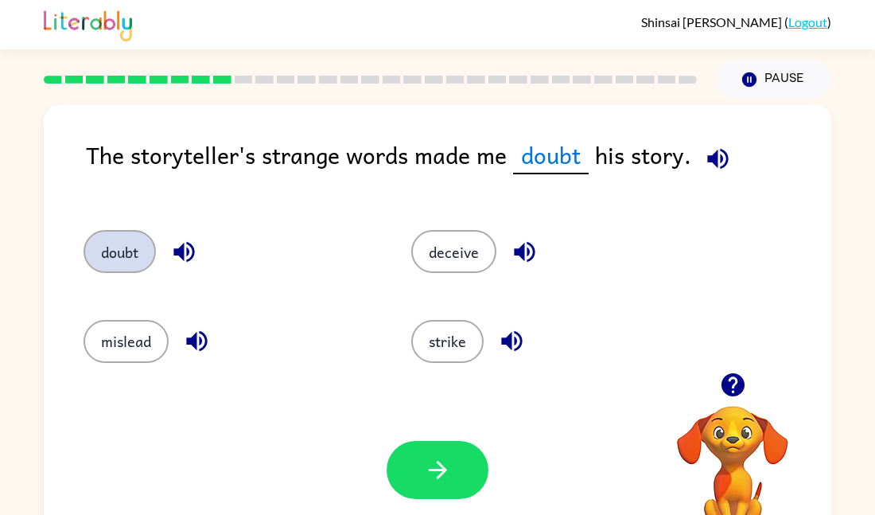
click at [109, 233] on button "doubt" at bounding box center [120, 251] width 72 height 43
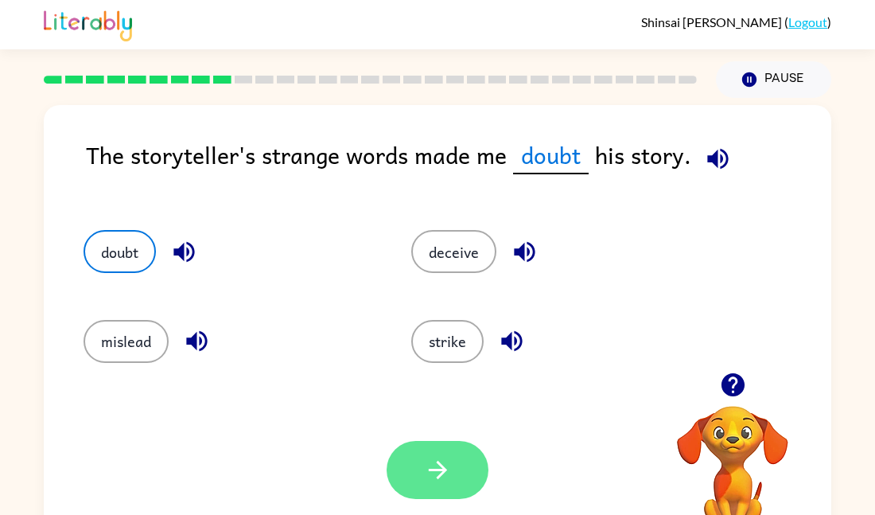
click at [416, 481] on button "button" at bounding box center [438, 470] width 102 height 58
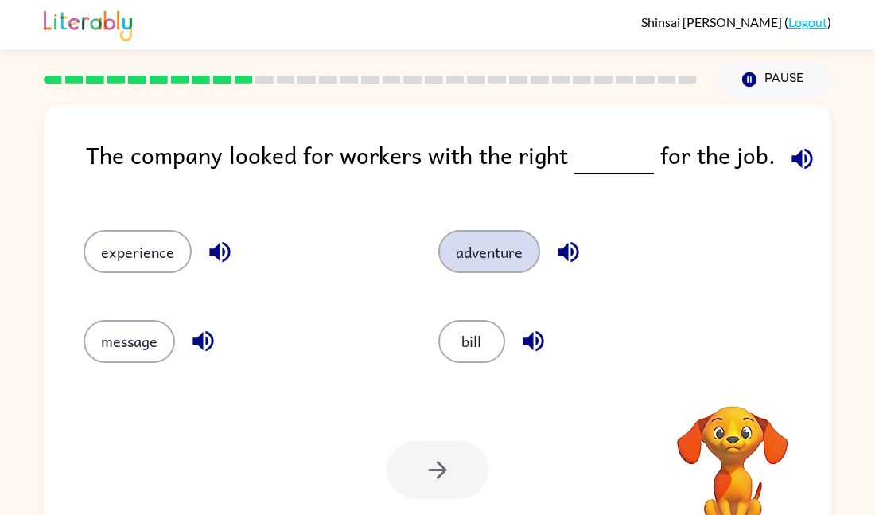
click at [469, 249] on button "adventure" at bounding box center [489, 251] width 102 height 43
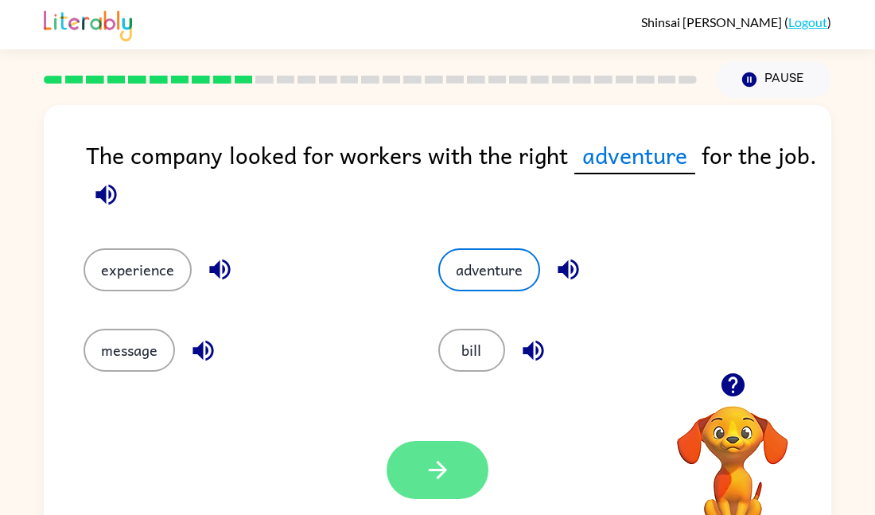
click at [439, 476] on icon "button" at bounding box center [437, 470] width 18 height 18
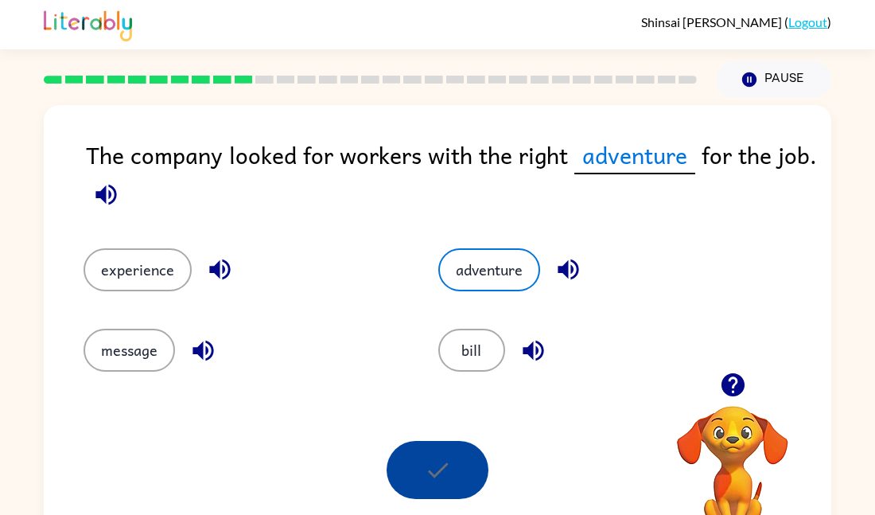
click at [430, 468] on div at bounding box center [438, 470] width 102 height 58
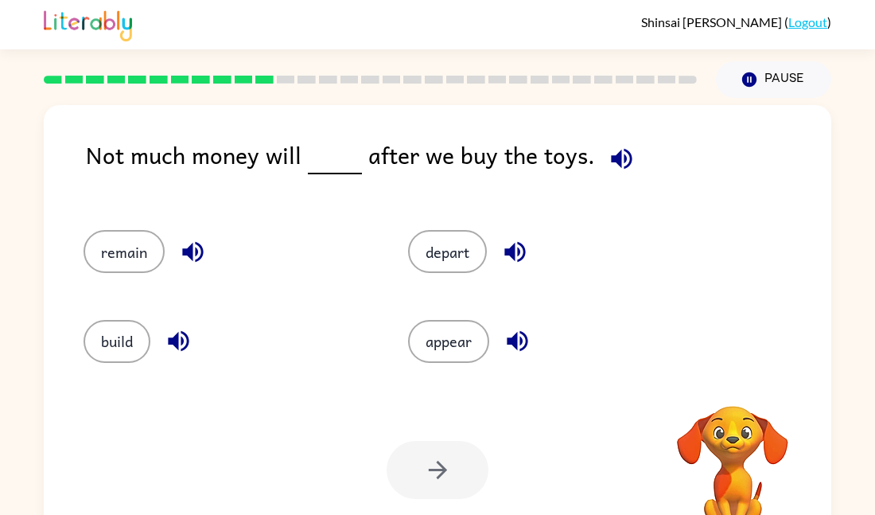
click at [454, 451] on div at bounding box center [438, 470] width 102 height 58
click at [142, 332] on button "build" at bounding box center [117, 341] width 67 height 43
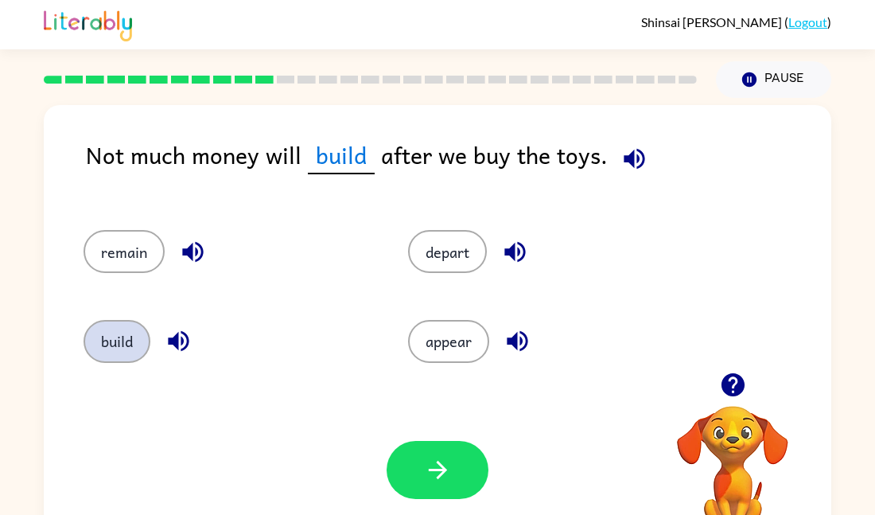
click at [102, 340] on button "build" at bounding box center [117, 341] width 67 height 43
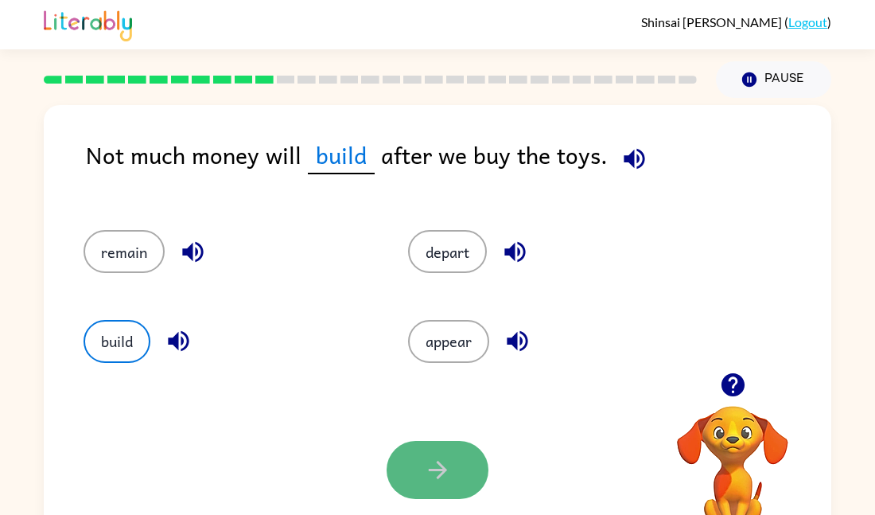
click at [450, 470] on icon "button" at bounding box center [438, 470] width 28 height 28
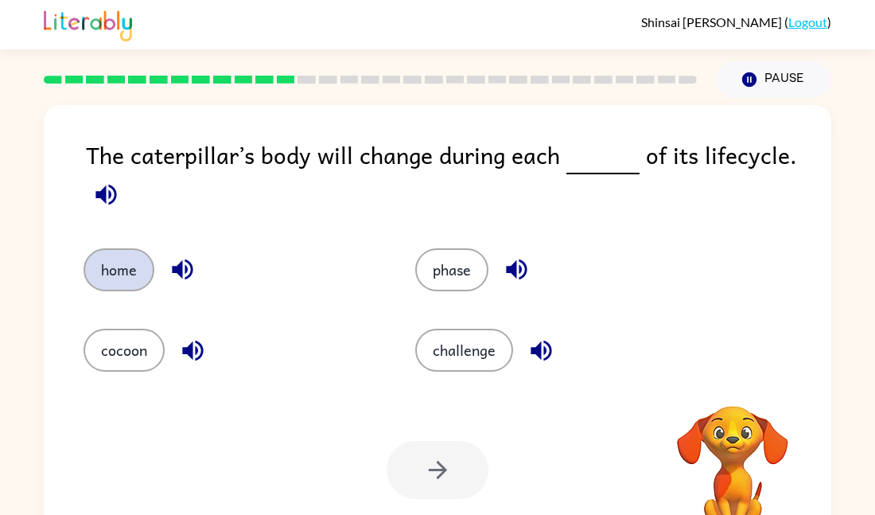
click at [108, 277] on button "home" at bounding box center [119, 269] width 71 height 43
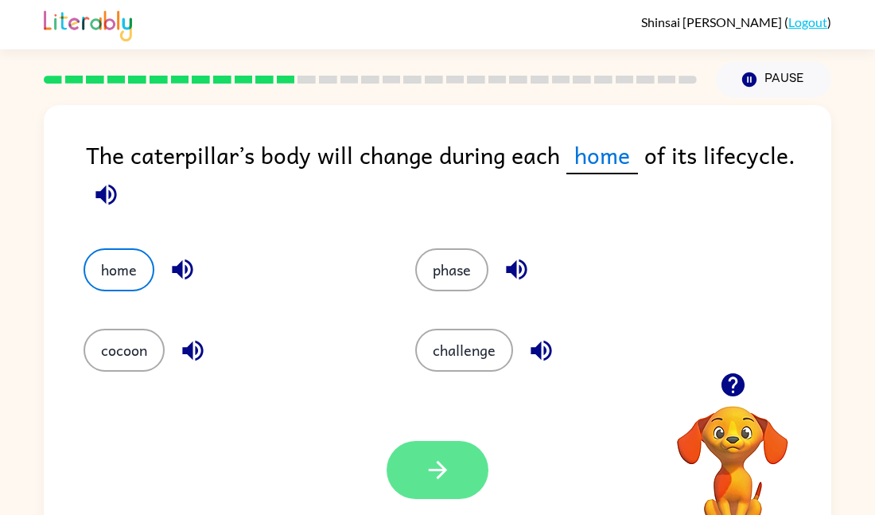
click at [449, 466] on icon "button" at bounding box center [438, 470] width 28 height 28
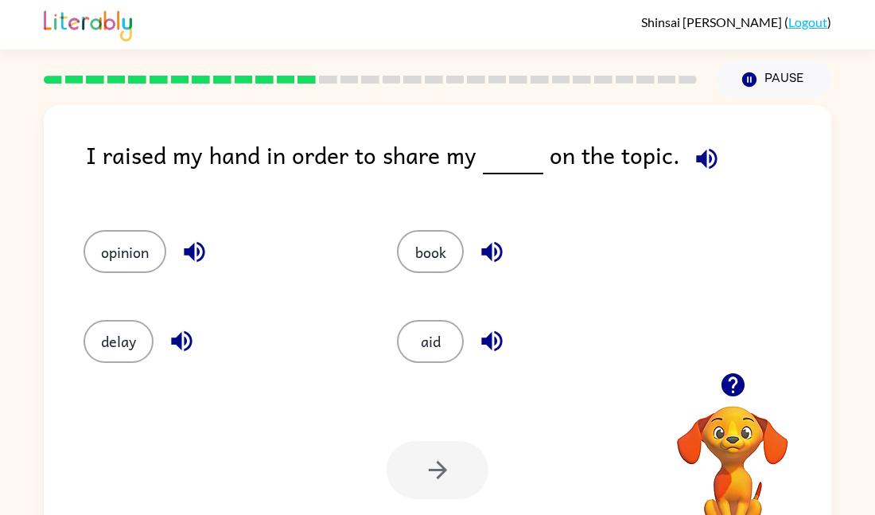
click at [442, 283] on div "book" at bounding box center [523, 244] width 313 height 89
click at [483, 260] on icon "button" at bounding box center [492, 252] width 28 height 28
click at [430, 252] on button "book" at bounding box center [430, 251] width 67 height 43
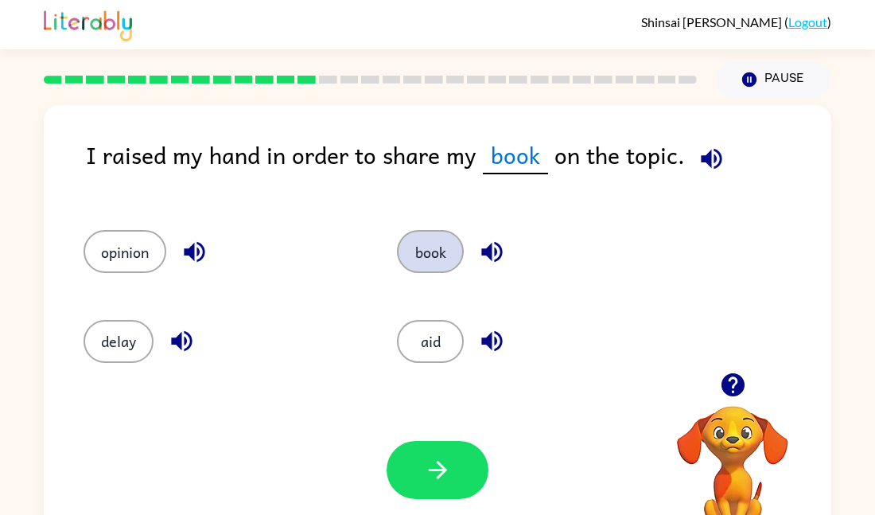
click at [438, 247] on button "book" at bounding box center [430, 251] width 67 height 43
click at [432, 271] on button "book" at bounding box center [430, 251] width 67 height 43
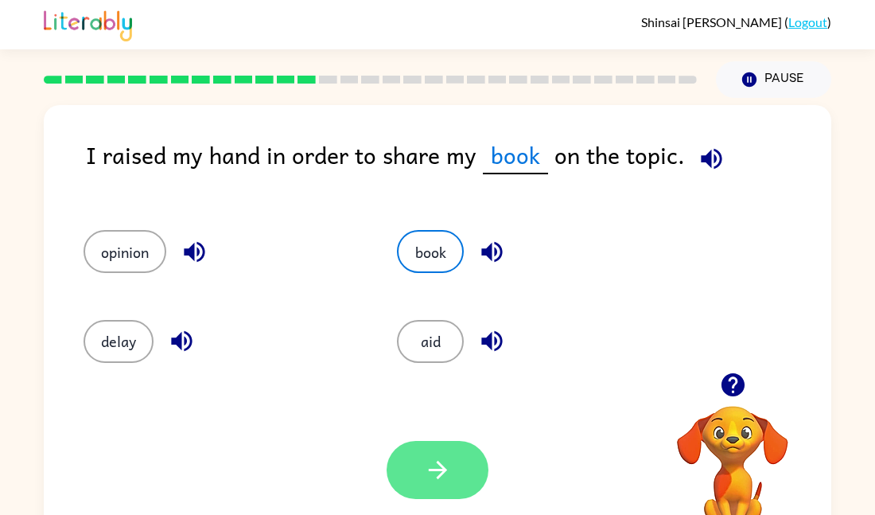
click at [438, 473] on icon "button" at bounding box center [438, 470] width 28 height 28
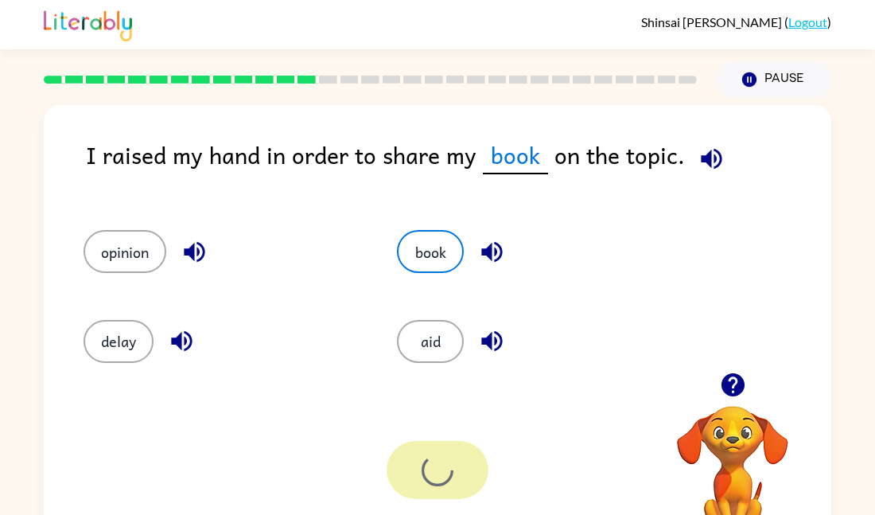
click at [434, 463] on div at bounding box center [438, 470] width 102 height 58
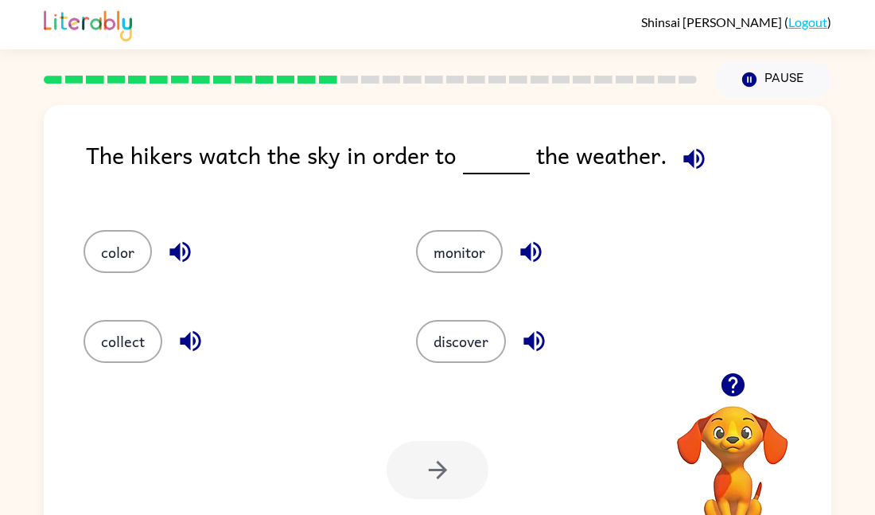
click at [137, 200] on div "color" at bounding box center [219, 244] width 333 height 89
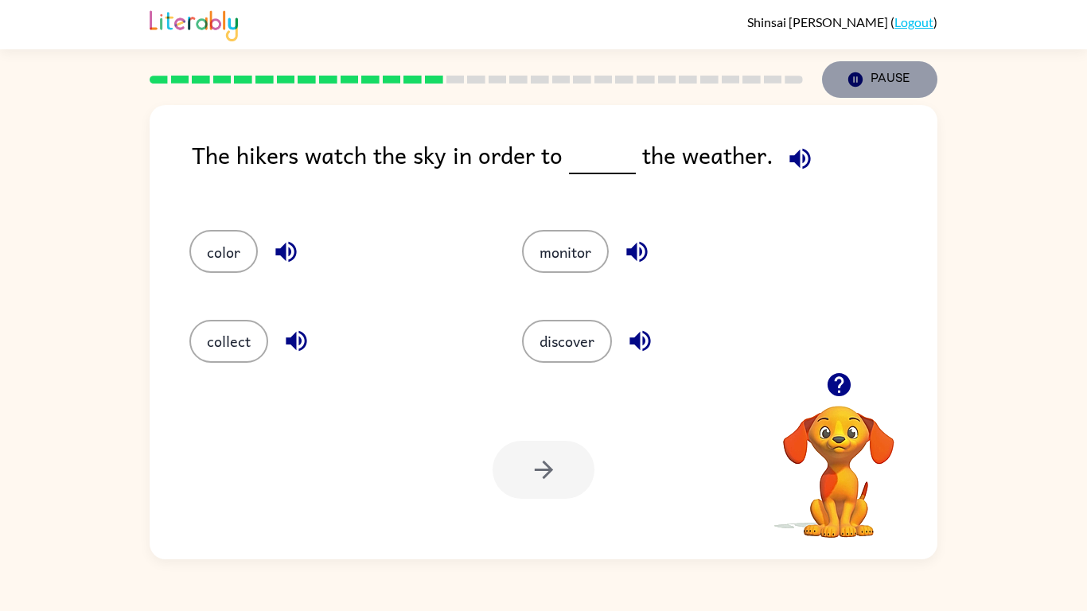
click at [865, 79] on button "Pause Pause" at bounding box center [879, 79] width 115 height 37
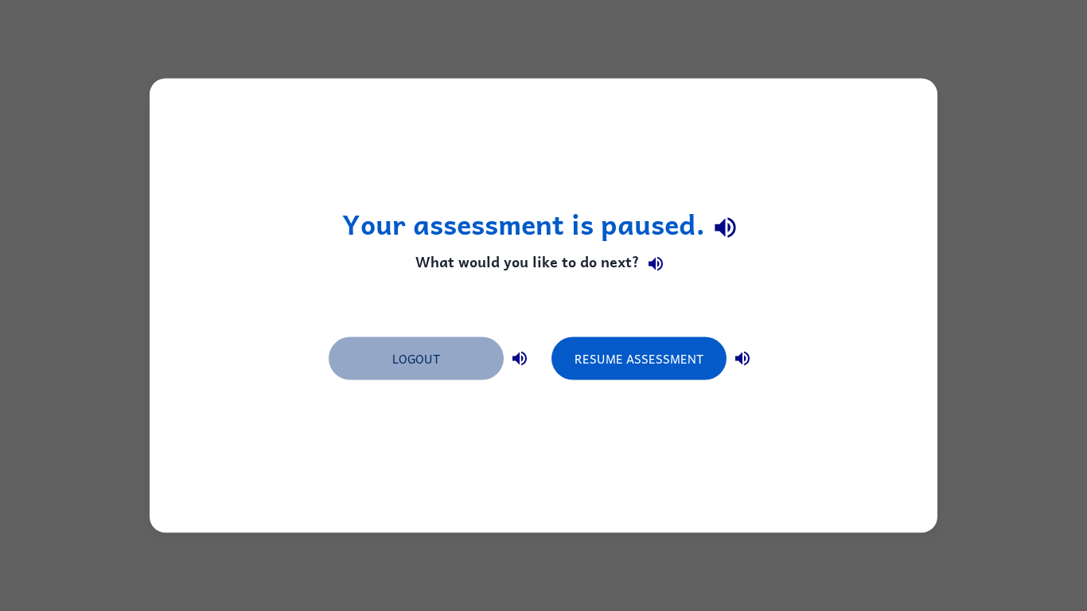
click at [466, 367] on button "Logout" at bounding box center [416, 358] width 175 height 43
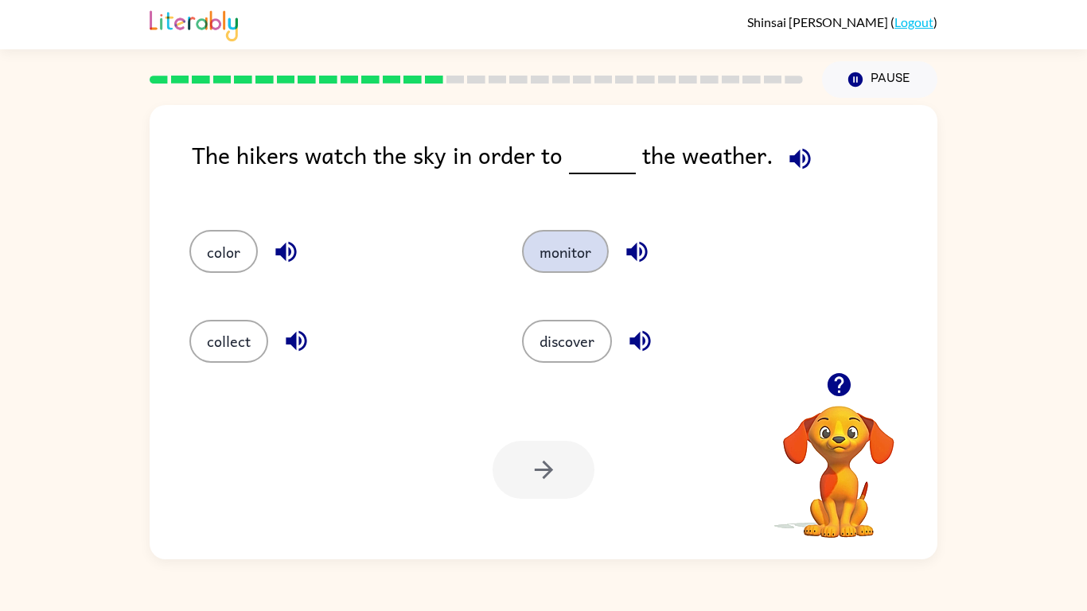
click at [588, 267] on button "monitor" at bounding box center [565, 251] width 87 height 43
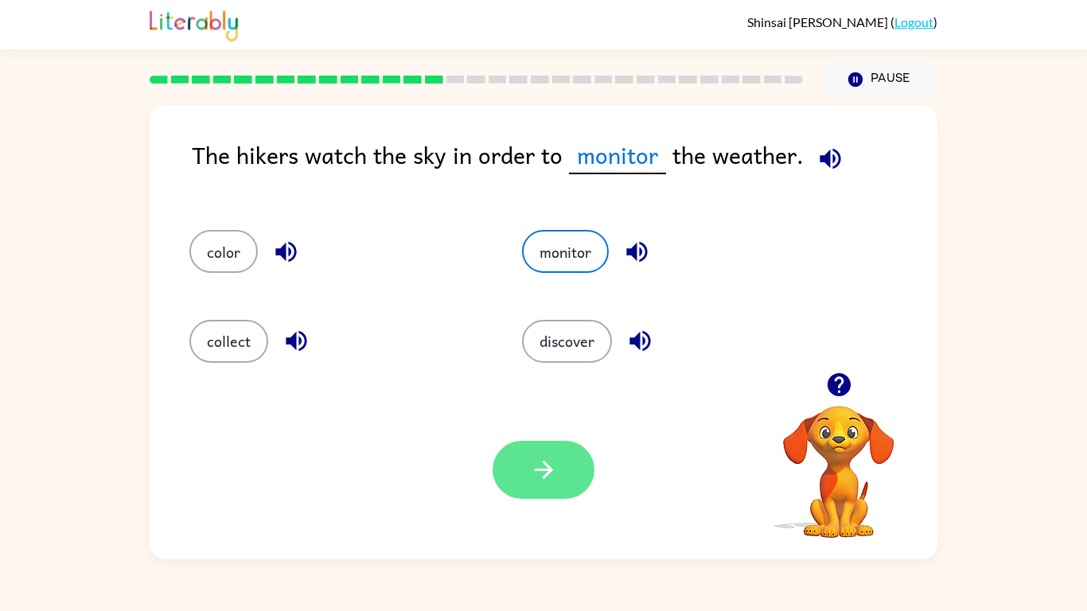
click at [555, 455] on button "button" at bounding box center [543, 470] width 102 height 58
click at [539, 485] on div at bounding box center [543, 470] width 102 height 58
click at [548, 478] on div at bounding box center [543, 470] width 102 height 58
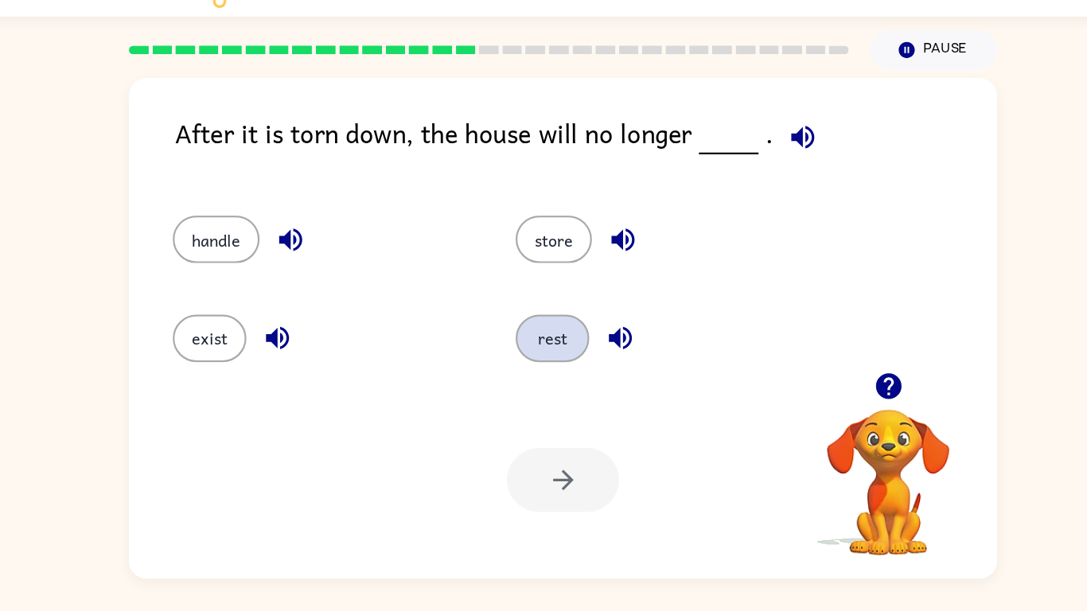
click at [535, 352] on button "rest" at bounding box center [533, 341] width 67 height 43
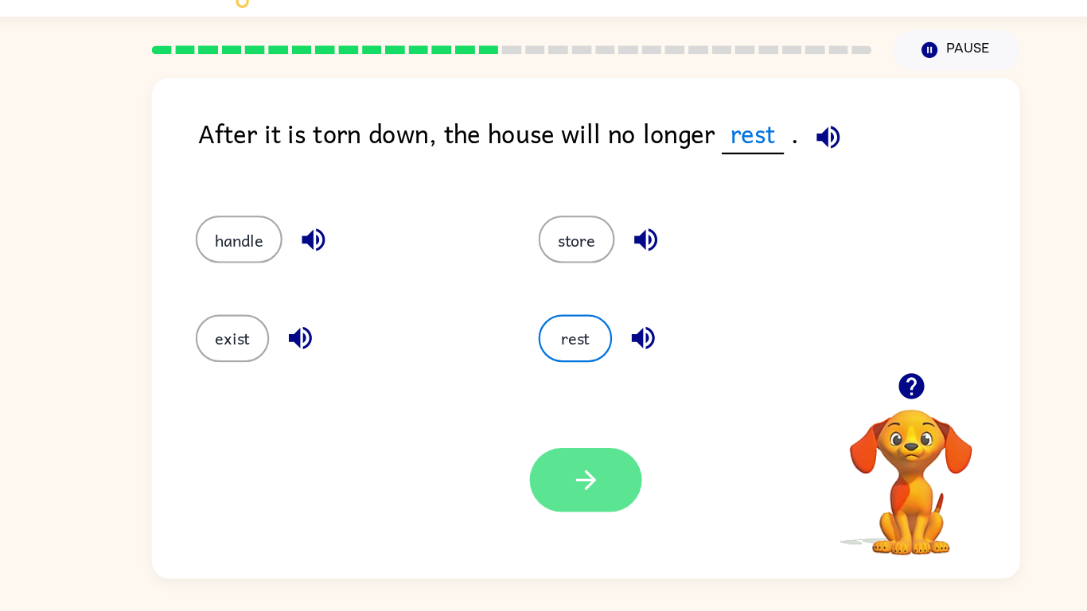
click at [555, 494] on button "button" at bounding box center [543, 470] width 102 height 58
click at [549, 456] on div at bounding box center [543, 470] width 102 height 58
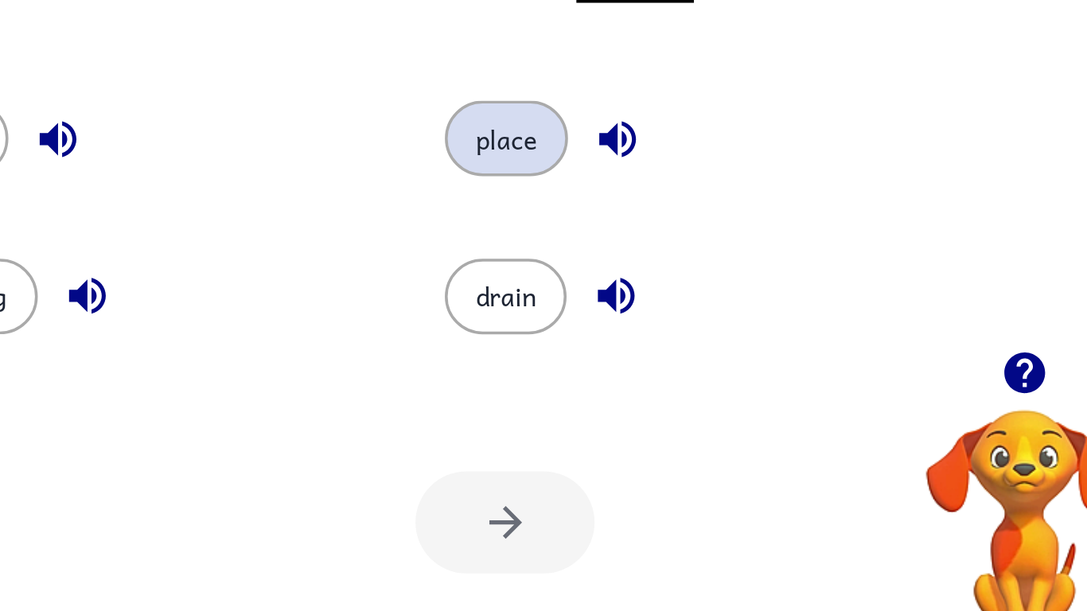
click at [563, 256] on button "place" at bounding box center [544, 251] width 70 height 43
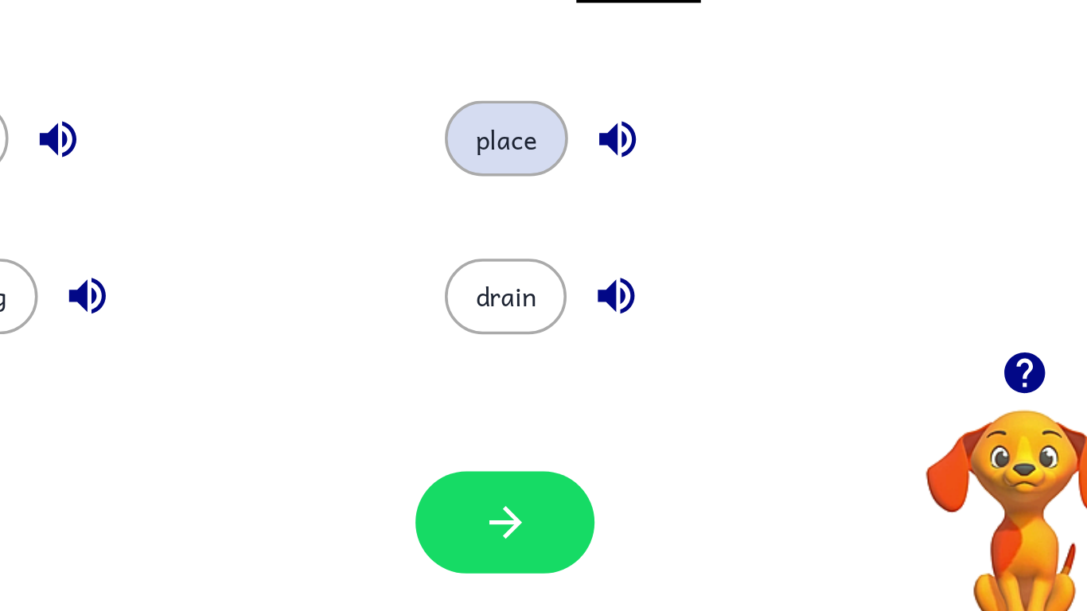
click at [552, 252] on button "place" at bounding box center [544, 251] width 70 height 43
click at [545, 255] on button "place" at bounding box center [544, 251] width 70 height 43
click at [545, 251] on button "place" at bounding box center [544, 251] width 70 height 43
click at [544, 257] on button "place" at bounding box center [544, 251] width 70 height 43
click at [547, 257] on button "place" at bounding box center [544, 251] width 70 height 43
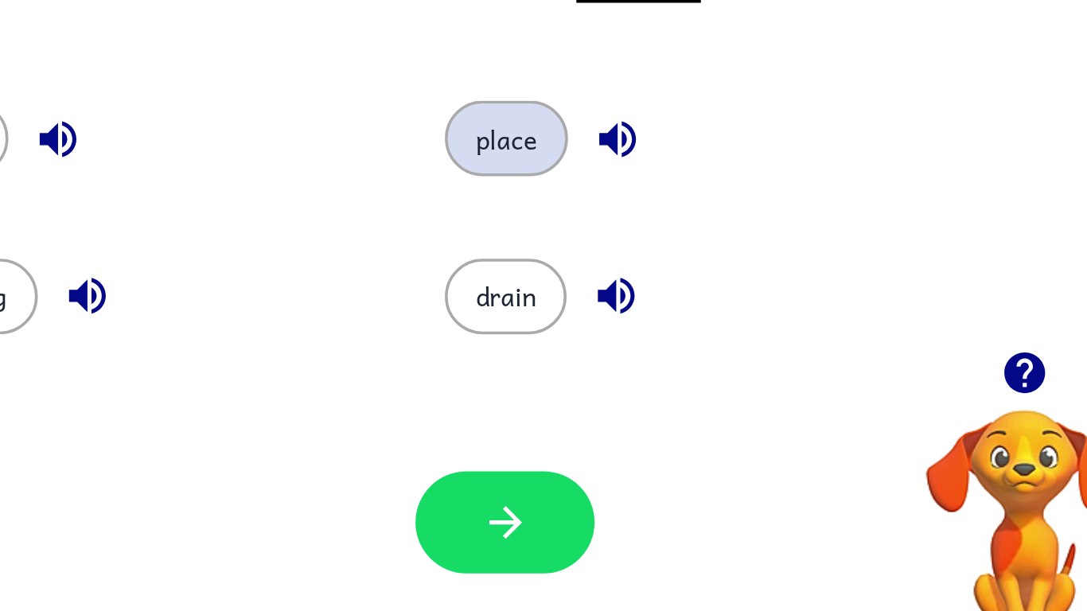
click at [545, 267] on button "place" at bounding box center [544, 251] width 70 height 43
click at [545, 258] on button "place" at bounding box center [544, 251] width 70 height 43
click at [543, 260] on button "place" at bounding box center [544, 251] width 70 height 43
click at [544, 259] on button "place" at bounding box center [544, 251] width 70 height 43
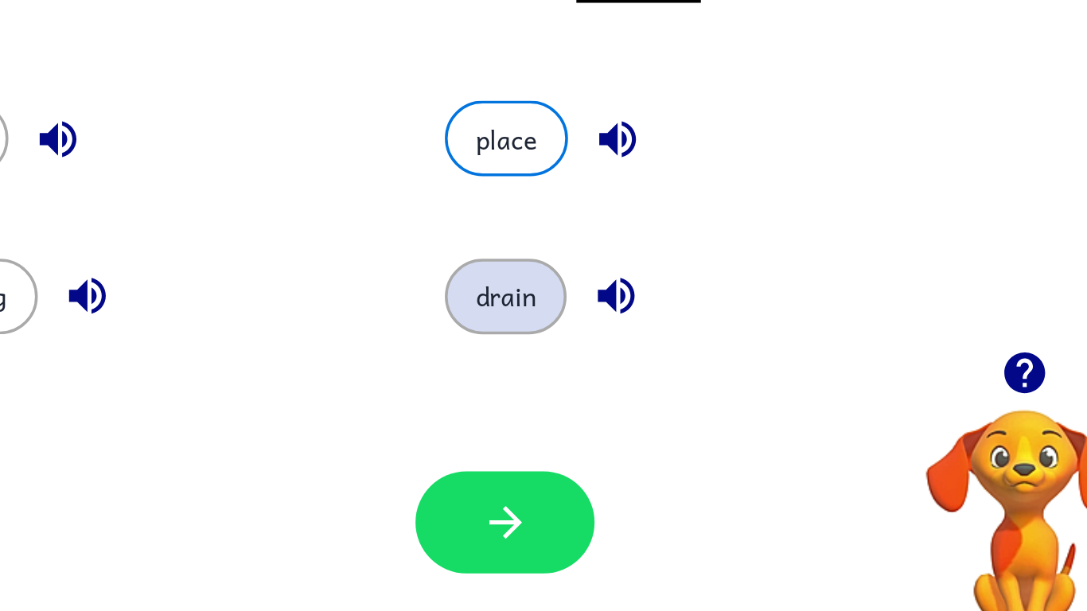
click at [542, 346] on button "drain" at bounding box center [543, 341] width 69 height 43
click at [543, 345] on button "drain" at bounding box center [543, 341] width 69 height 43
click at [545, 344] on button "drain" at bounding box center [543, 341] width 69 height 43
click at [546, 345] on button "drain" at bounding box center [543, 341] width 69 height 43
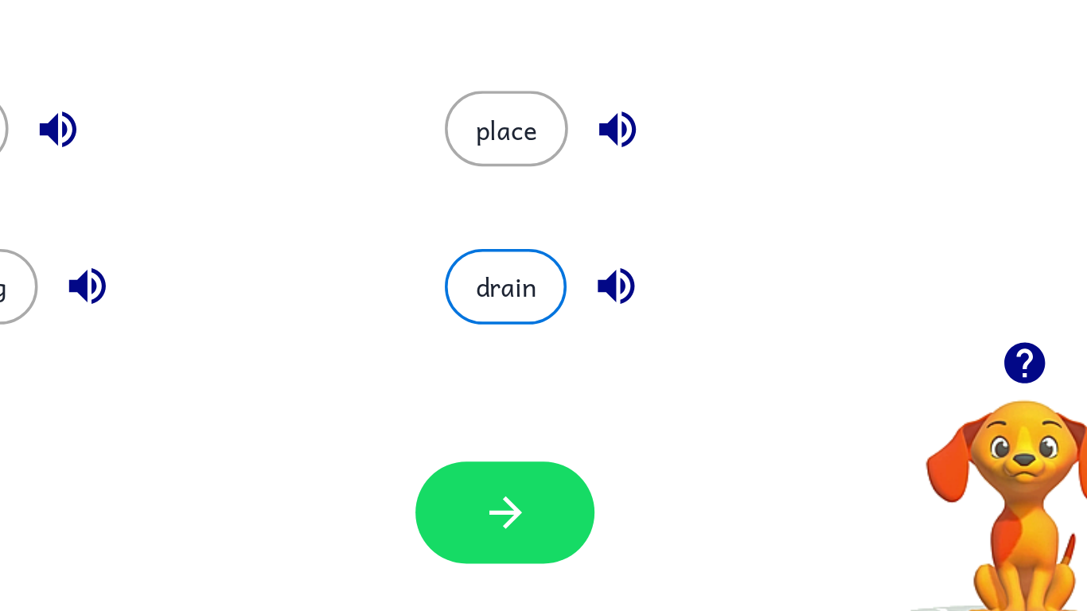
click at [552, 290] on div "drain" at bounding box center [639, 334] width 320 height 89
click at [545, 270] on button "place" at bounding box center [544, 251] width 70 height 43
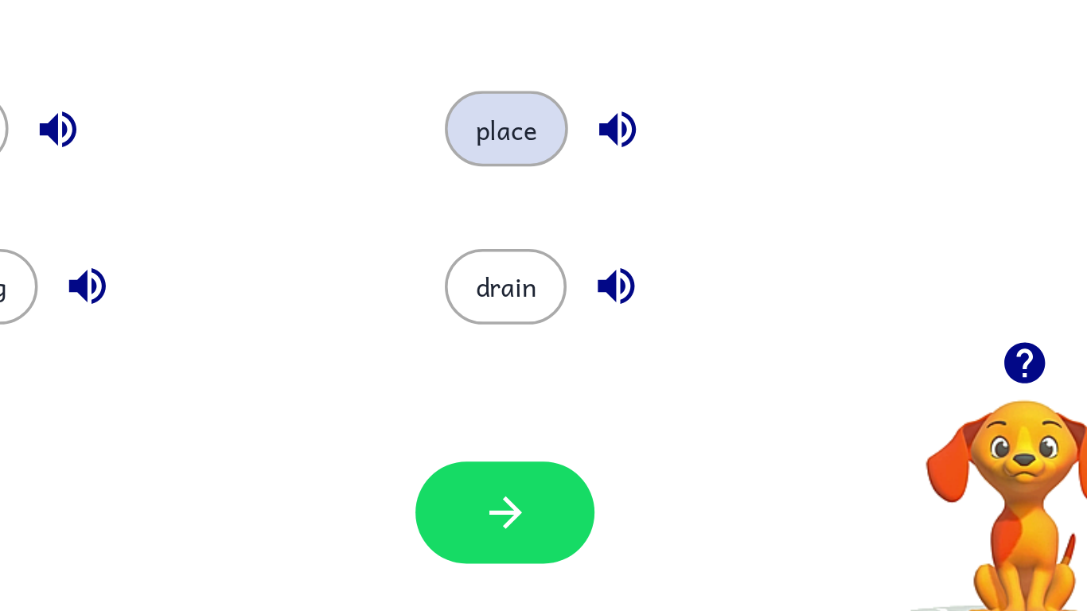
click at [551, 263] on button "place" at bounding box center [544, 251] width 70 height 43
click at [553, 264] on button "place" at bounding box center [544, 251] width 70 height 43
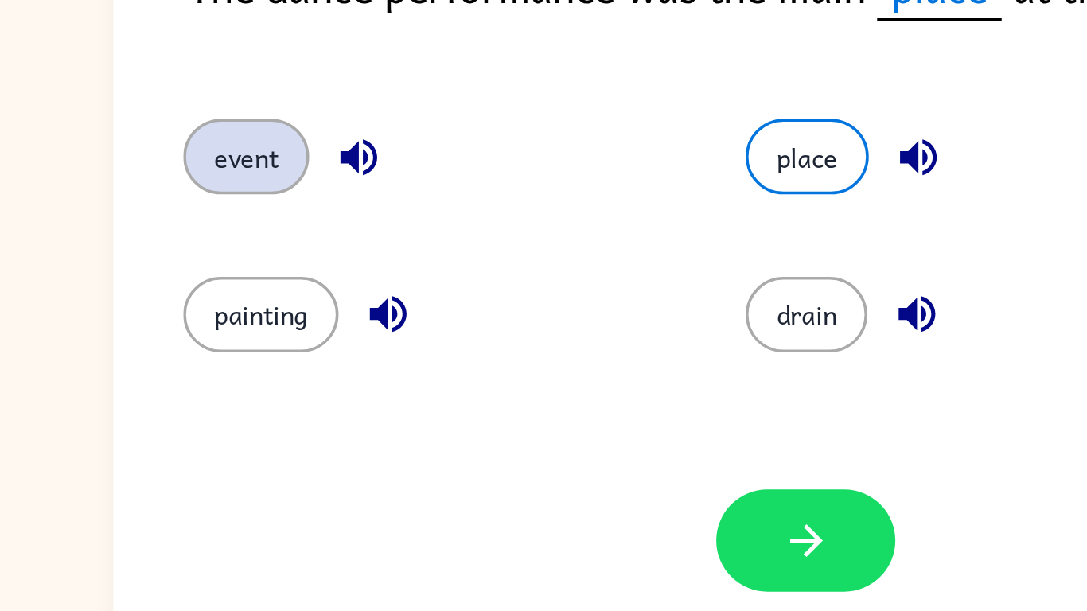
click at [222, 254] on button "event" at bounding box center [225, 251] width 72 height 43
click at [217, 250] on button "event" at bounding box center [225, 251] width 72 height 43
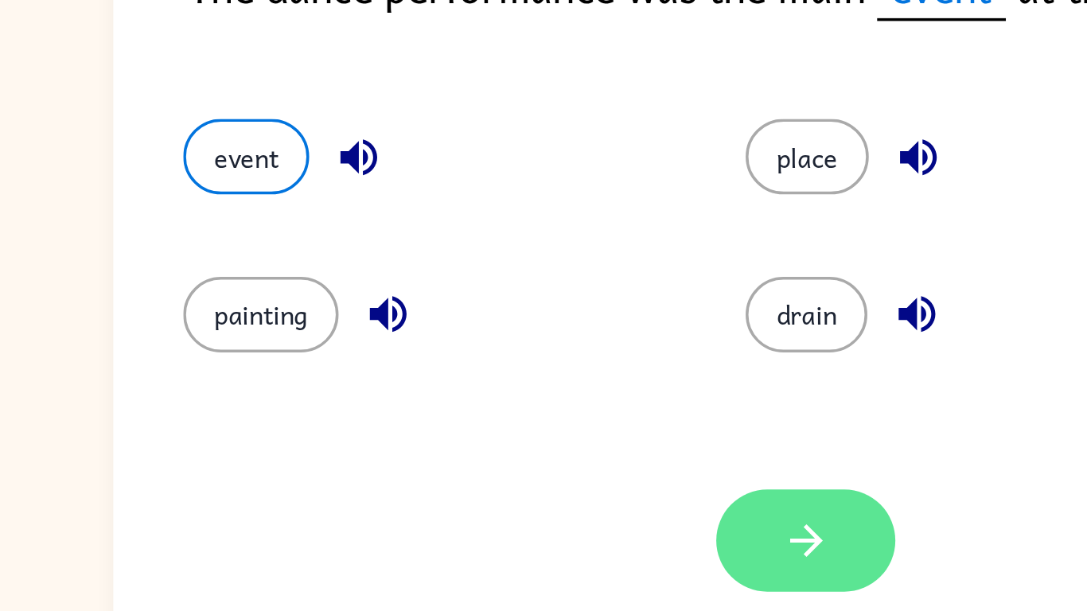
click at [551, 469] on icon "button" at bounding box center [543, 470] width 18 height 18
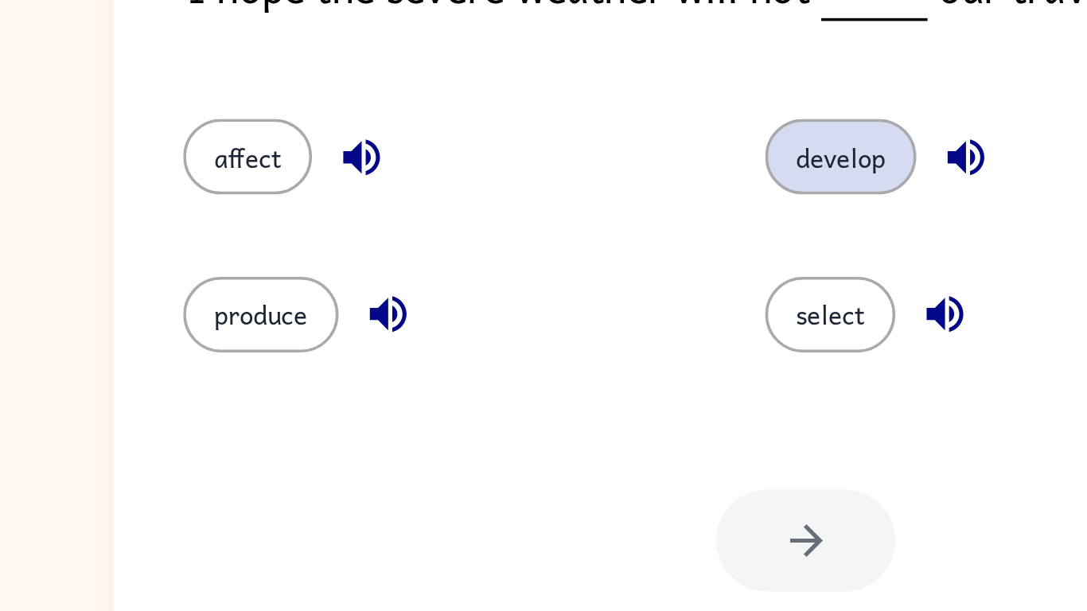
click at [553, 263] on button "develop" at bounding box center [563, 251] width 86 height 43
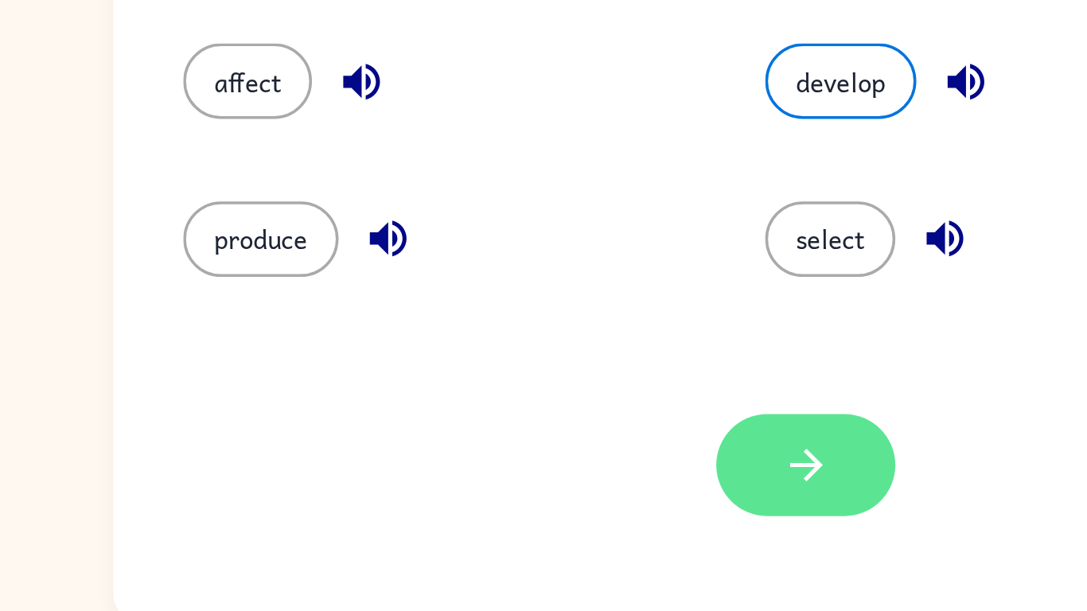
click at [538, 481] on icon "button" at bounding box center [544, 470] width 28 height 28
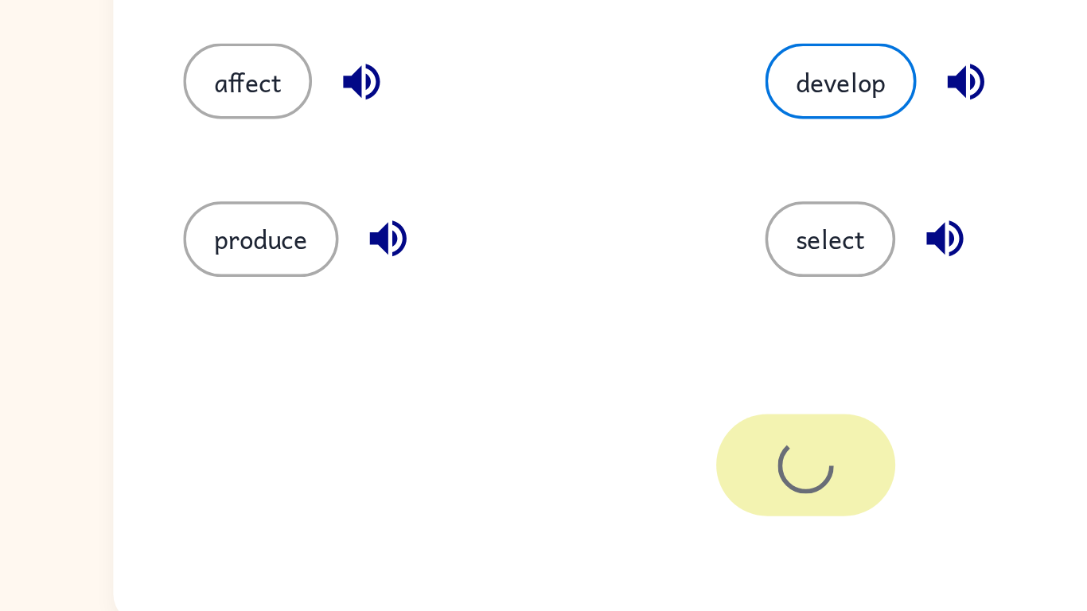
click at [562, 465] on div at bounding box center [543, 470] width 102 height 58
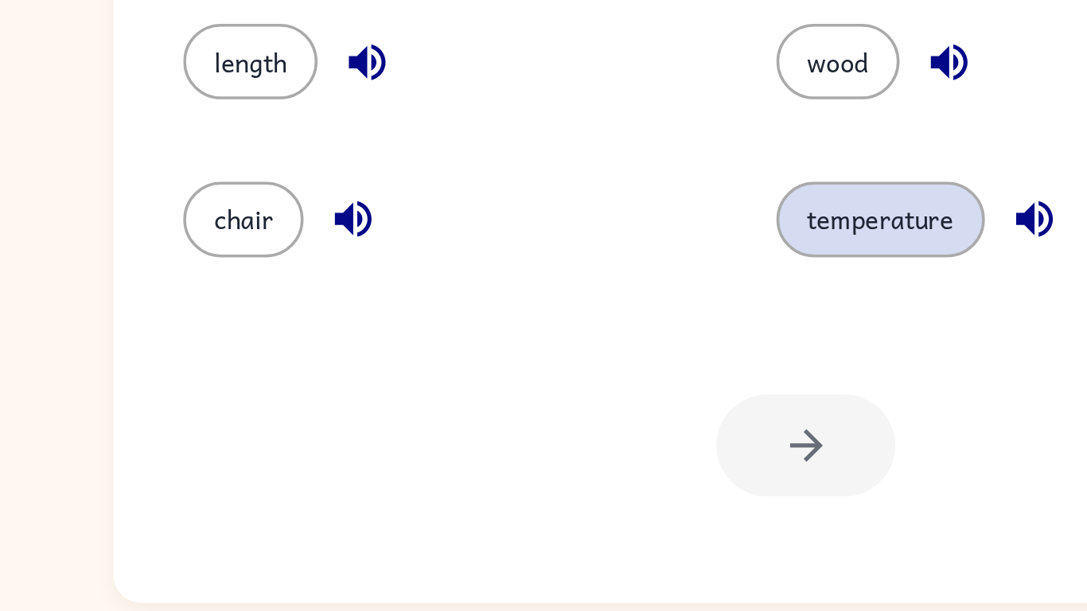
click at [595, 359] on button "temperature" at bounding box center [586, 341] width 119 height 43
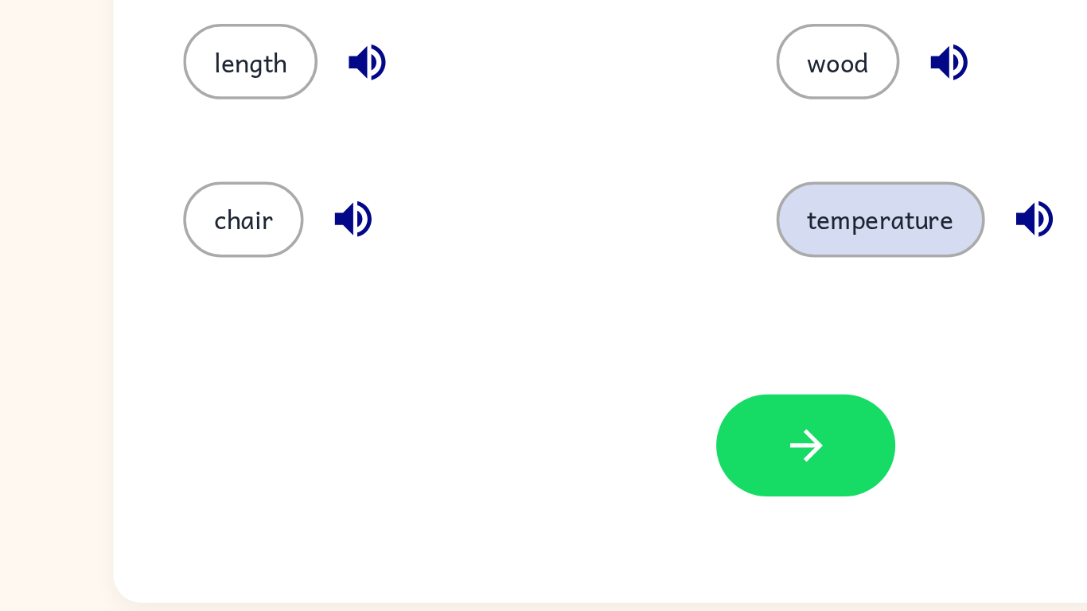
click at [599, 352] on button "temperature" at bounding box center [586, 341] width 119 height 43
click at [599, 349] on button "temperature" at bounding box center [586, 341] width 119 height 43
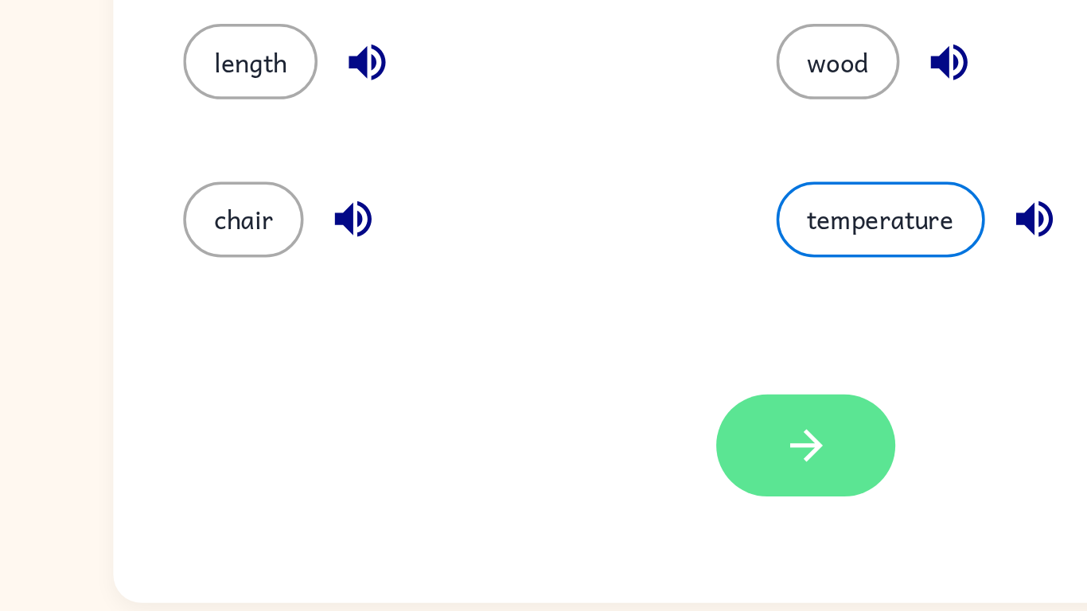
click at [518, 474] on button "button" at bounding box center [543, 470] width 102 height 58
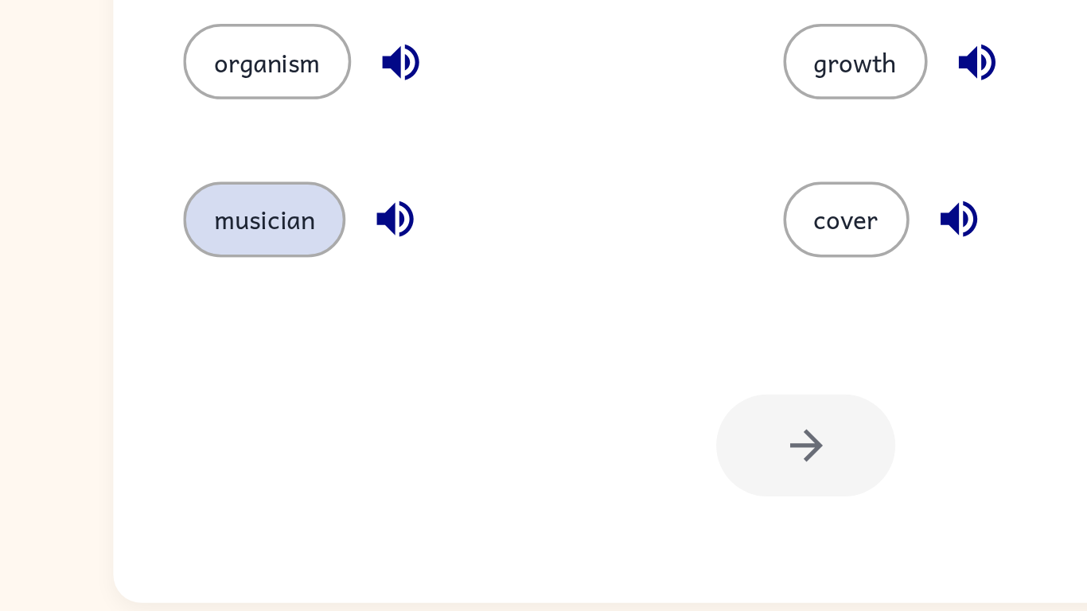
click at [228, 339] on button "musician" at bounding box center [235, 341] width 92 height 43
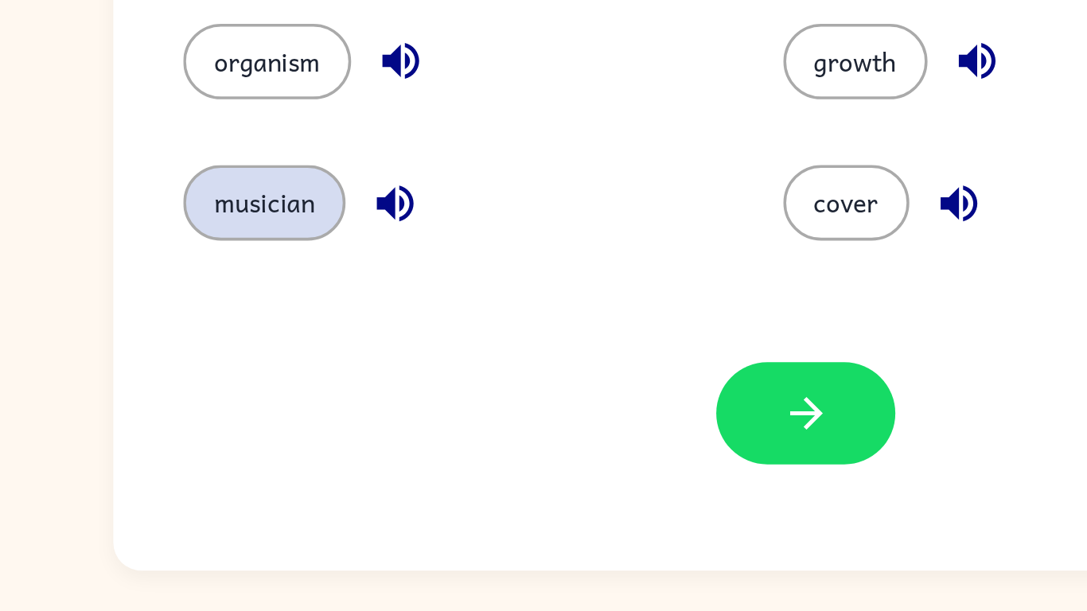
click at [221, 359] on button "musician" at bounding box center [235, 350] width 92 height 43
click at [224, 352] on button "musician" at bounding box center [235, 350] width 92 height 43
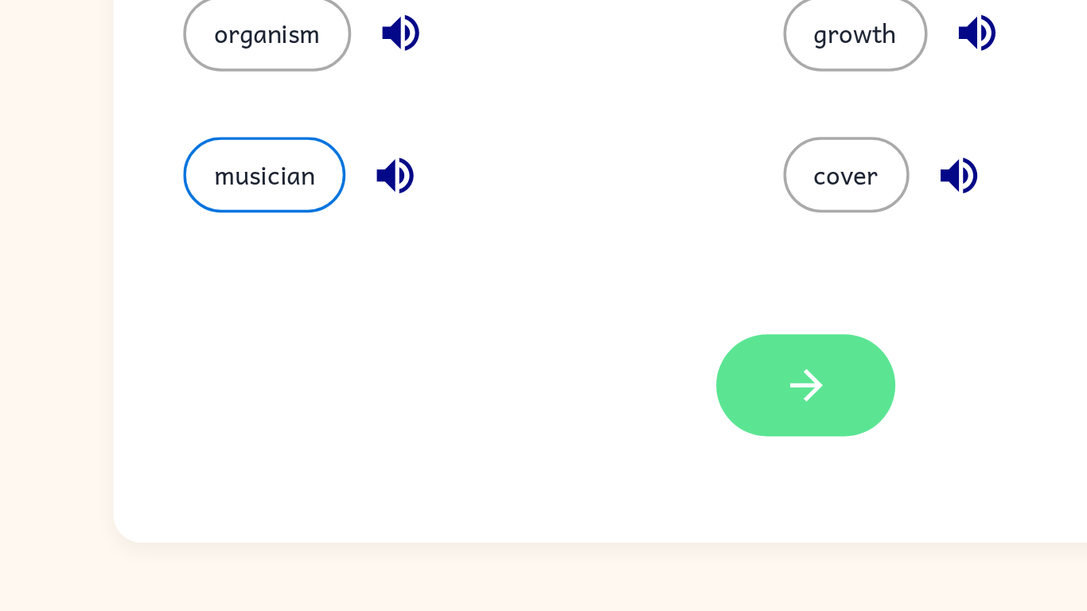
click at [566, 463] on button "button" at bounding box center [543, 470] width 102 height 58
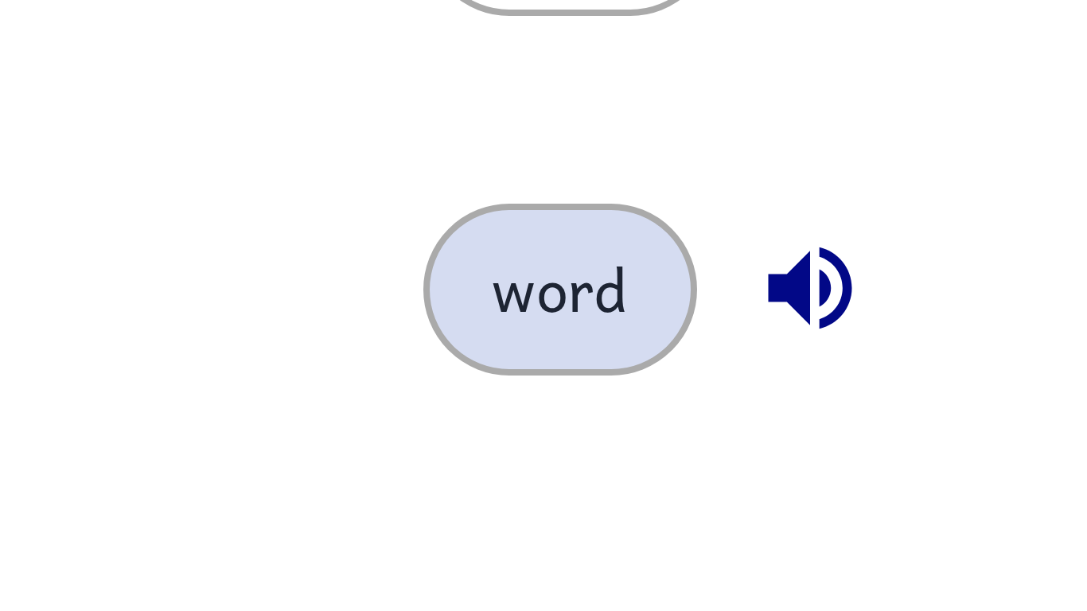
click at [544, 345] on button "word" at bounding box center [537, 341] width 68 height 43
click at [546, 343] on button "word" at bounding box center [537, 341] width 68 height 43
click at [545, 345] on button "word" at bounding box center [537, 341] width 68 height 43
click at [545, 344] on button "word" at bounding box center [537, 341] width 68 height 43
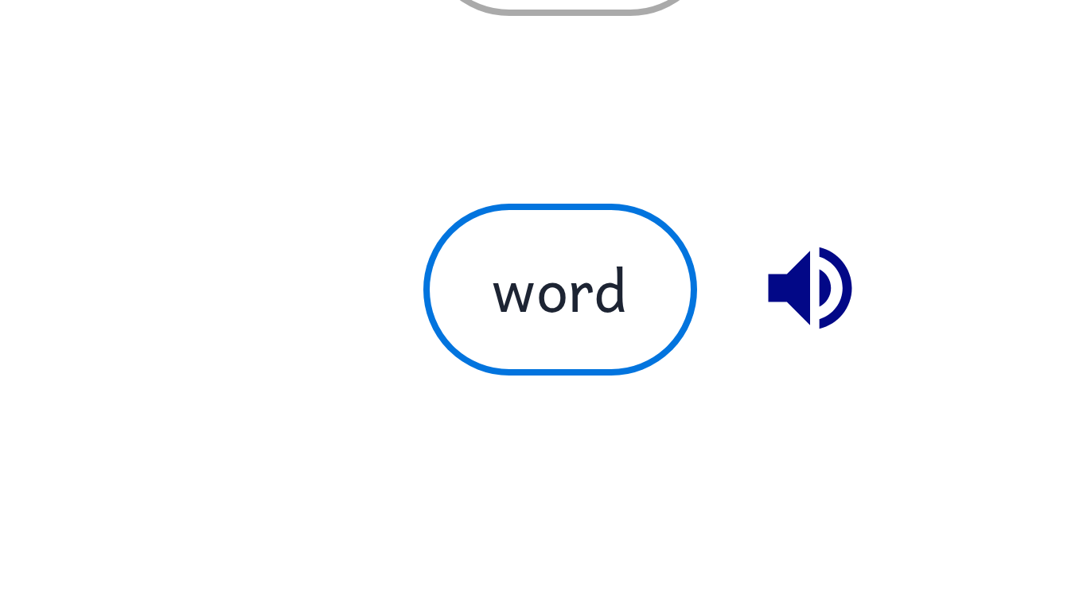
click at [583, 305] on div "word" at bounding box center [629, 334] width 313 height 89
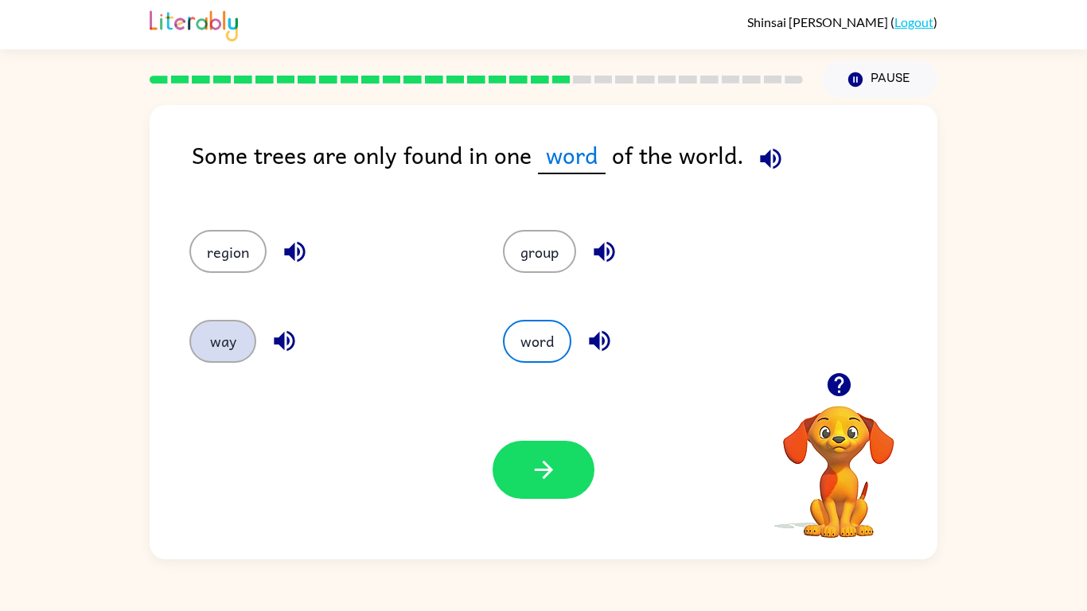
click at [222, 352] on button "way" at bounding box center [222, 341] width 67 height 43
click at [258, 284] on div "region" at bounding box center [315, 244] width 313 height 89
click at [274, 253] on div "region" at bounding box center [327, 251] width 277 height 43
click at [259, 271] on div "region" at bounding box center [327, 251] width 277 height 43
click at [313, 250] on button "button" at bounding box center [294, 252] width 41 height 41
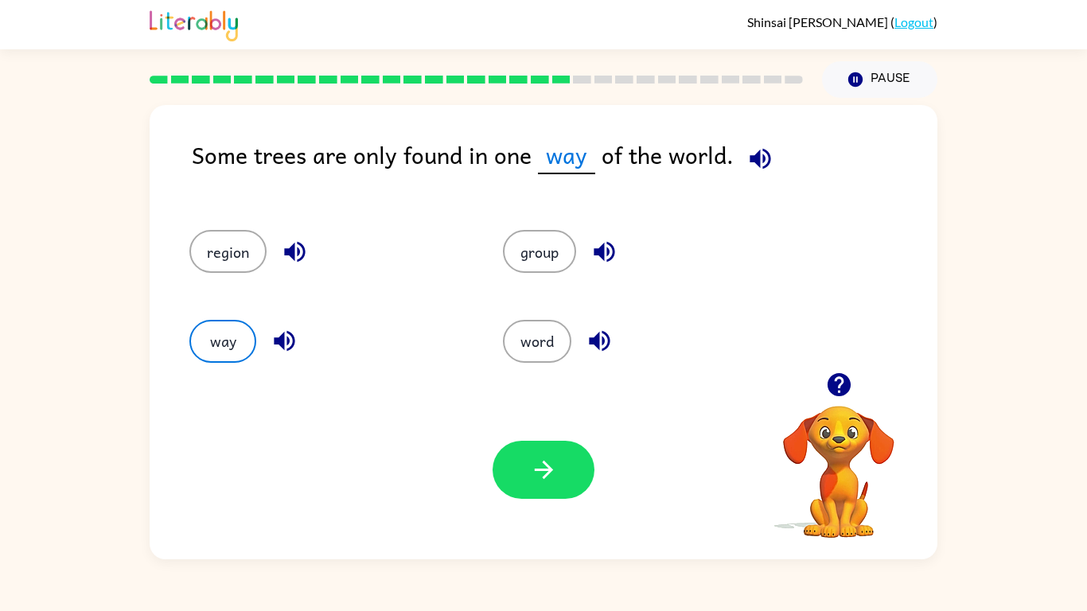
click at [301, 255] on icon "button" at bounding box center [295, 252] width 28 height 28
click at [293, 243] on icon "button" at bounding box center [295, 252] width 28 height 28
click at [297, 253] on icon "button" at bounding box center [295, 252] width 28 height 28
click at [309, 250] on button "button" at bounding box center [294, 252] width 41 height 41
click at [298, 262] on icon "button" at bounding box center [295, 252] width 28 height 28
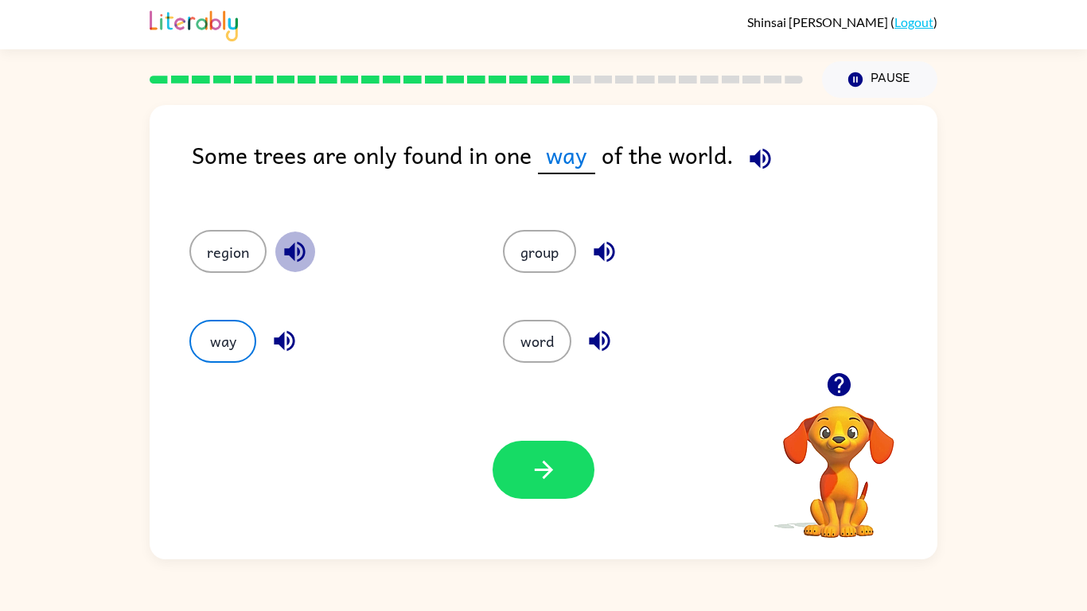
click at [313, 249] on button "button" at bounding box center [294, 252] width 41 height 41
click at [303, 261] on icon "button" at bounding box center [295, 252] width 28 height 28
click at [303, 254] on icon "button" at bounding box center [294, 252] width 21 height 21
click at [298, 261] on icon "button" at bounding box center [294, 252] width 21 height 21
click at [537, 474] on icon "button" at bounding box center [544, 470] width 28 height 28
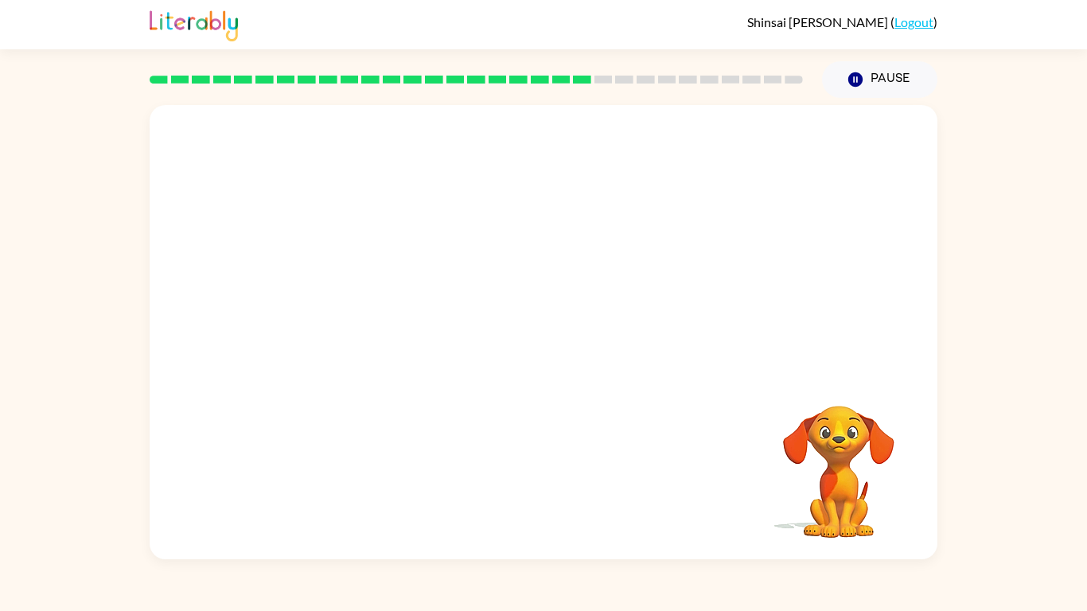
click at [401, 313] on video "Your browser must support playing .mp4 files to use Literably. Please try using…" at bounding box center [544, 238] width 788 height 267
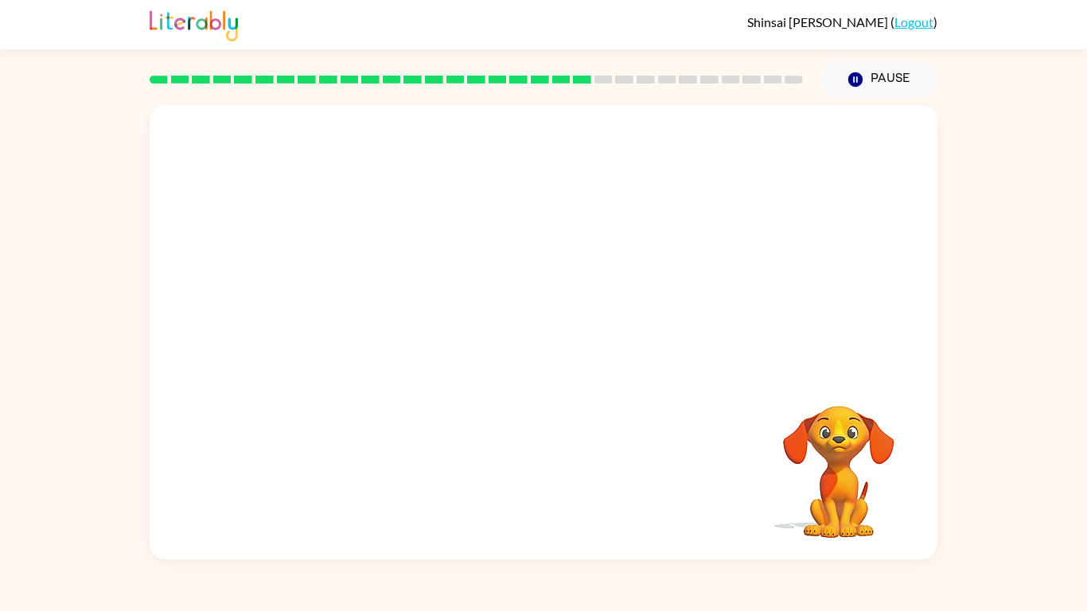
click at [401, 313] on video "Your browser must support playing .mp4 files to use Literably. Please try using…" at bounding box center [544, 238] width 788 height 267
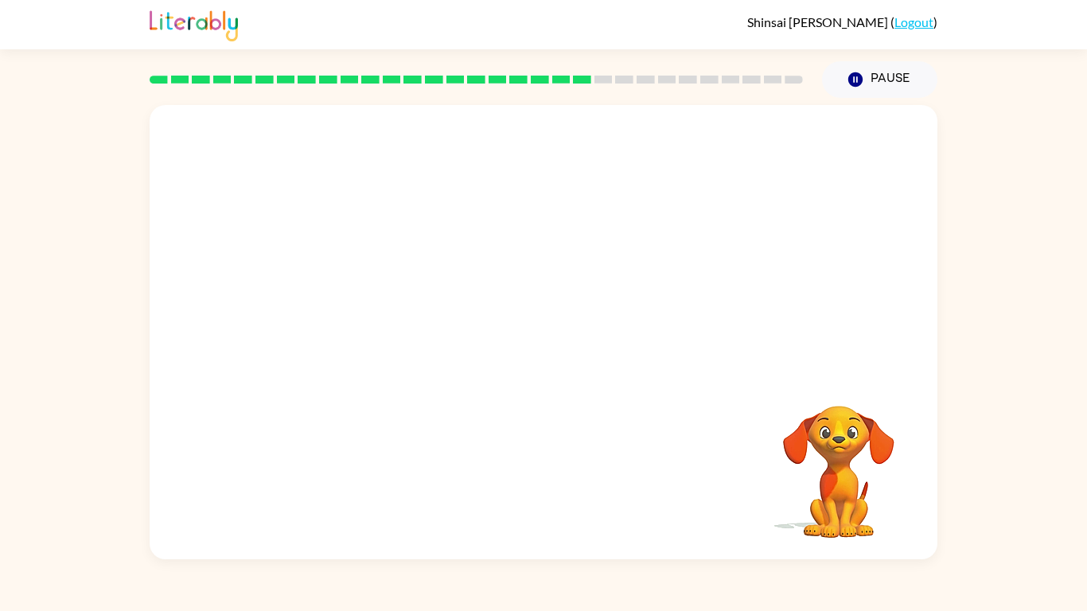
click at [401, 313] on video "Your browser must support playing .mp4 files to use Literably. Please try using…" at bounding box center [544, 238] width 788 height 267
click at [529, 311] on button "button" at bounding box center [543, 340] width 102 height 58
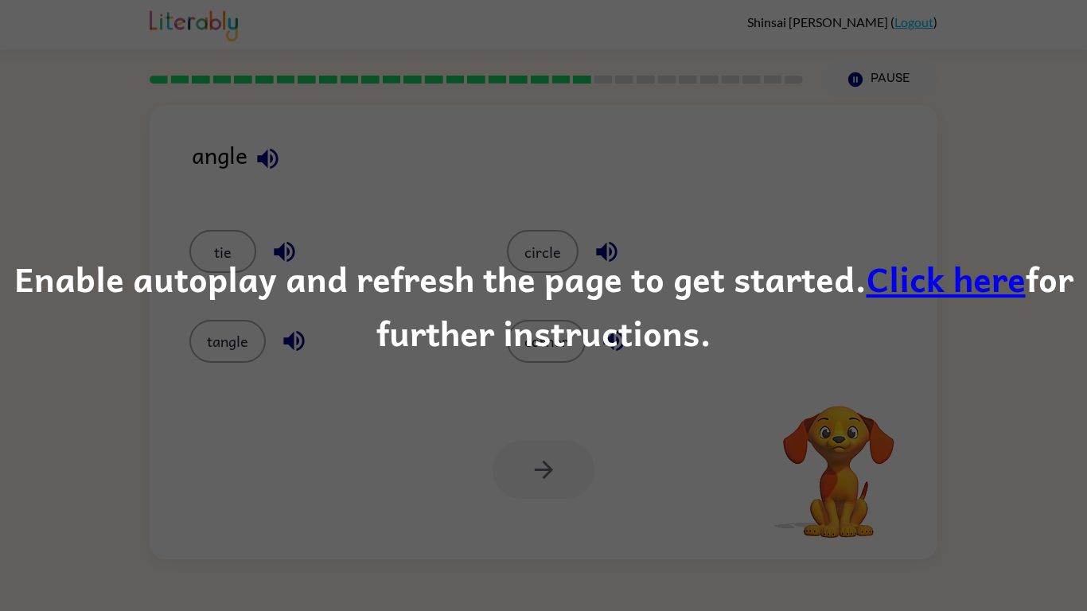
click at [341, 128] on div "Enable autoplay and refresh the page to get started. Click here for further ins…" at bounding box center [543, 305] width 1087 height 611
click at [948, 301] on link "Click here" at bounding box center [945, 277] width 159 height 53
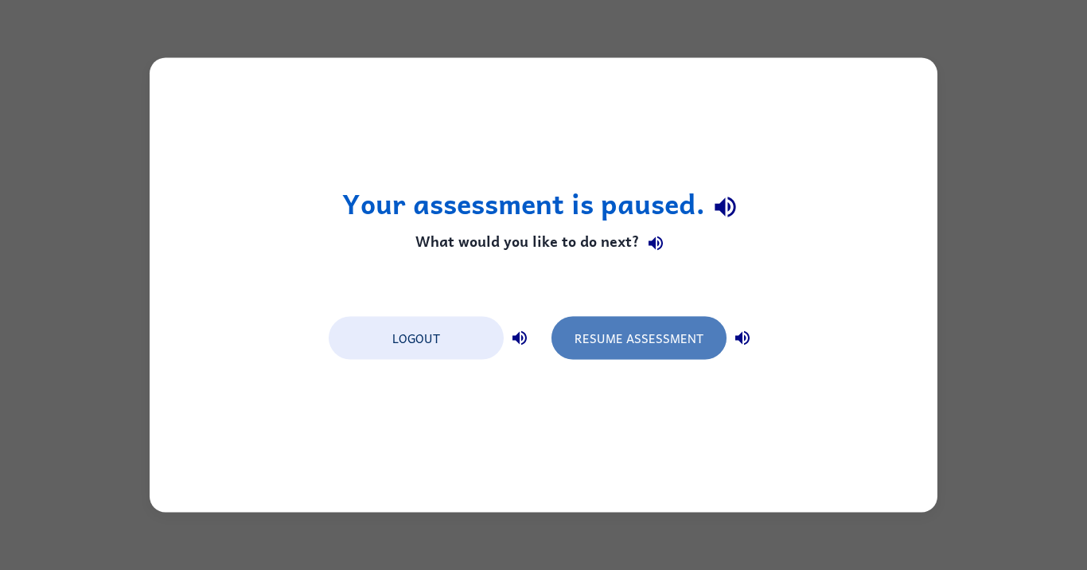
click at [610, 333] on button "Resume Assessment" at bounding box center [638, 338] width 175 height 43
